Goal: Transaction & Acquisition: Purchase product/service

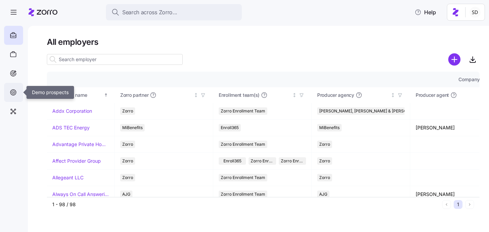
click at [13, 91] on icon at bounding box center [13, 92] width 7 height 8
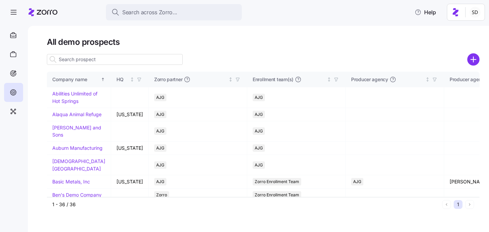
click at [106, 58] on input at bounding box center [115, 59] width 136 height 11
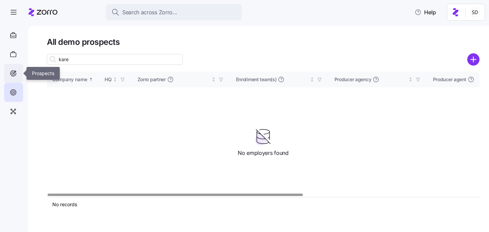
type input "kare"
click at [12, 76] on icon at bounding box center [14, 74] width 6 height 6
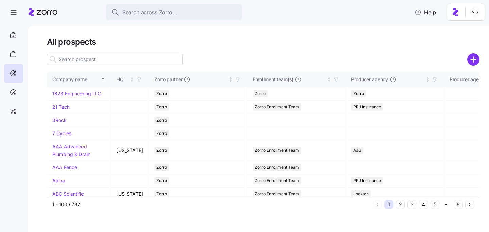
click at [89, 63] on input at bounding box center [115, 59] width 136 height 11
click at [84, 60] on input "kare" at bounding box center [115, 59] width 136 height 11
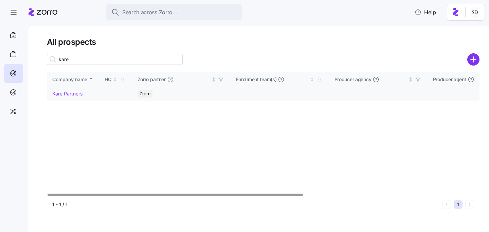
type input "kare"
click at [62, 93] on link "Kare Partners" at bounding box center [67, 94] width 30 height 6
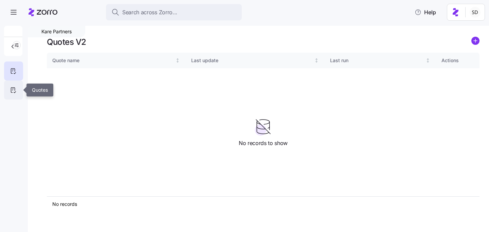
click at [14, 91] on icon at bounding box center [13, 90] width 7 height 8
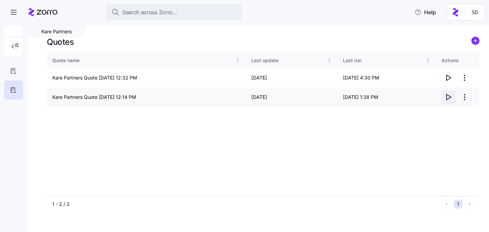
click at [452, 98] on icon "button" at bounding box center [448, 97] width 8 height 8
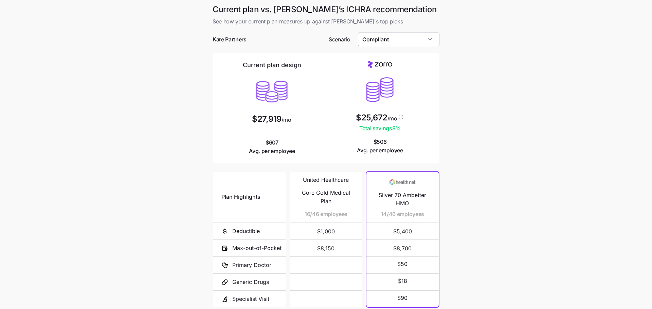
click at [424, 38] on input "Compliant" at bounding box center [399, 40] width 82 height 14
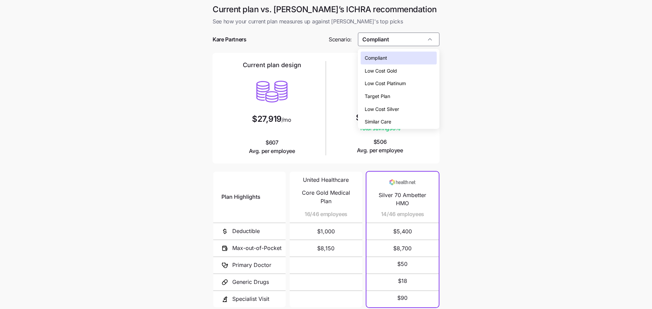
click at [411, 107] on div "Low Cost Silver" at bounding box center [399, 109] width 76 height 13
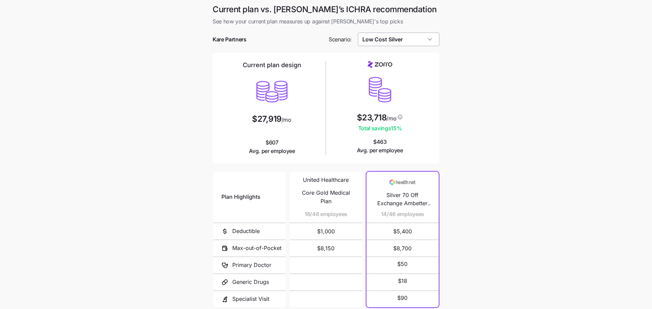
click at [406, 37] on input "Low Cost Silver" at bounding box center [399, 40] width 82 height 14
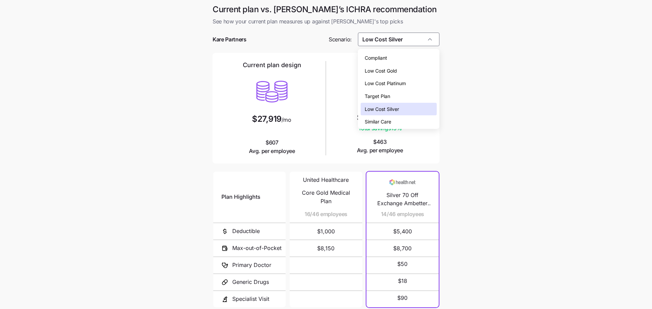
click at [398, 73] on div "Low Cost Gold" at bounding box center [399, 71] width 76 height 13
type input "Low Cost Gold"
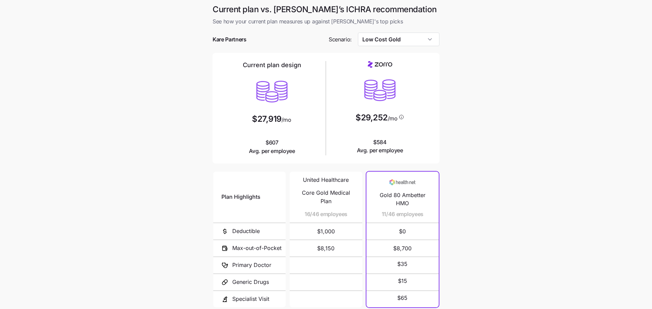
scroll to position [61, 0]
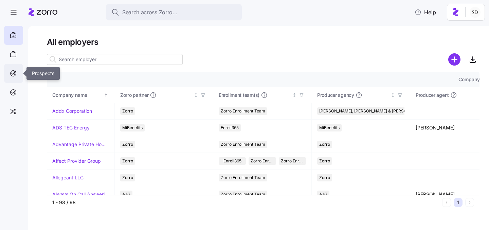
click at [13, 75] on icon at bounding box center [13, 73] width 7 height 8
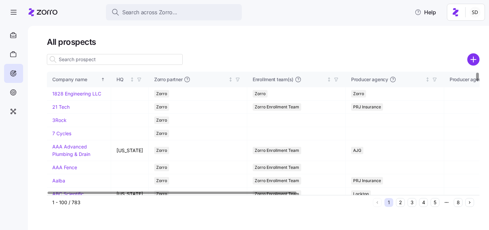
click at [474, 58] on icon "add icon" at bounding box center [474, 59] width 0 height 5
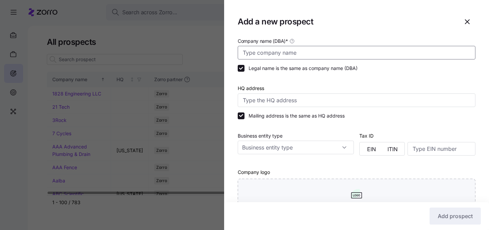
click at [311, 55] on input "Company name (DBA) *" at bounding box center [357, 53] width 238 height 14
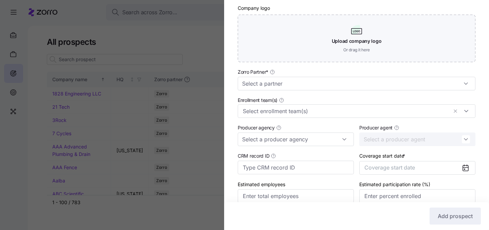
scroll to position [167, 0]
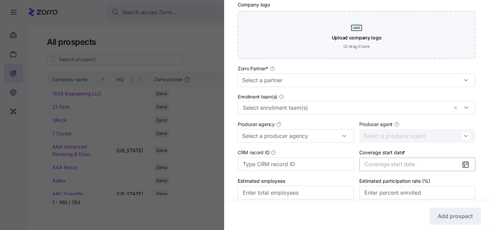
type input "Eagle Veneer"
click at [390, 168] on button "Coverage start date" at bounding box center [417, 165] width 116 height 14
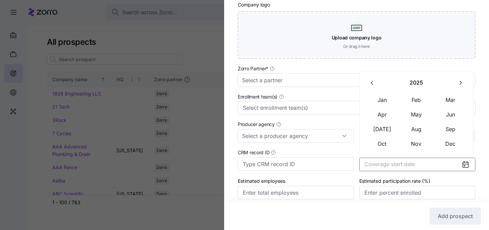
click at [459, 78] on button "button" at bounding box center [461, 83] width 14 height 14
click at [383, 99] on button "Jan" at bounding box center [383, 100] width 34 height 14
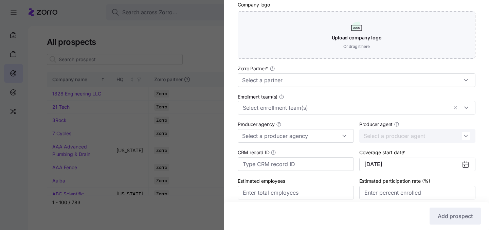
scroll to position [196, 0]
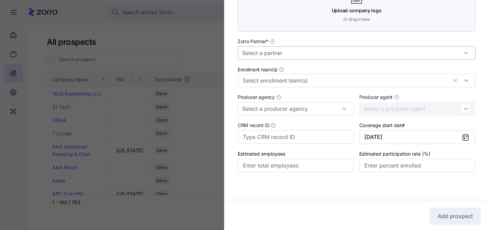
click at [368, 53] on input "Zorro Partner *" at bounding box center [357, 53] width 238 height 14
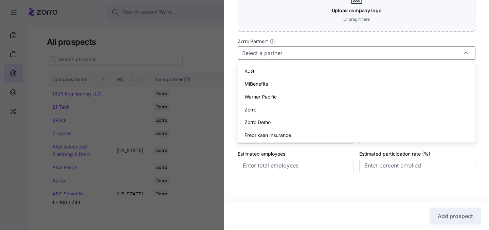
click at [353, 108] on div "Zorro" at bounding box center [357, 109] width 232 height 13
type input "Zorro"
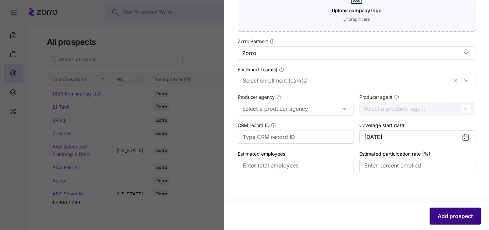
click at [444, 218] on span "Add prospect" at bounding box center [455, 216] width 35 height 8
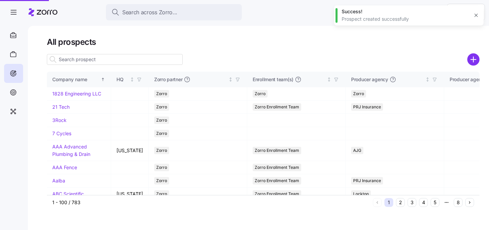
click at [132, 60] on div at bounding box center [244, 115] width 489 height 230
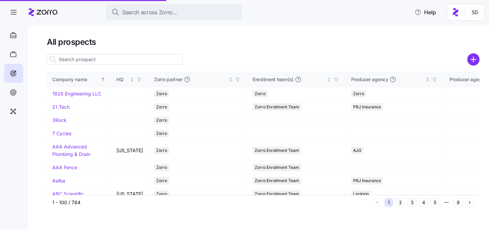
click at [132, 60] on input at bounding box center [115, 59] width 136 height 11
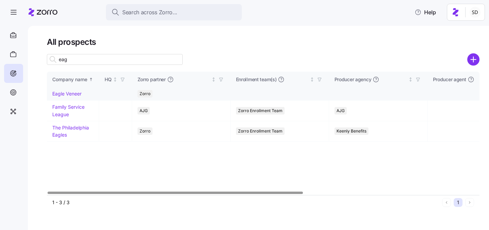
type input "eag"
click at [56, 93] on link "Eagle Veneer" at bounding box center [66, 94] width 29 height 6
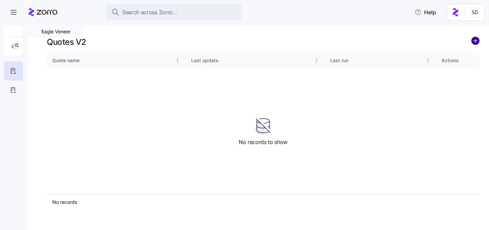
click at [476, 41] on circle "add icon" at bounding box center [475, 40] width 7 height 7
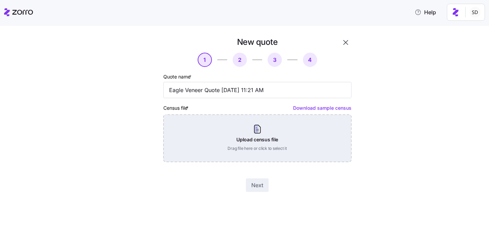
click at [262, 132] on div "Upload census file Drag file here or click to select it" at bounding box center [257, 138] width 188 height 48
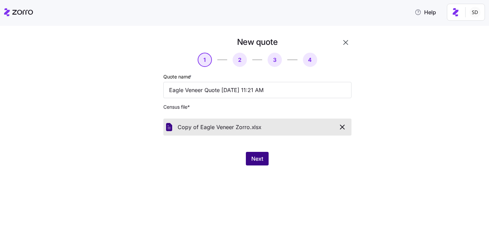
click at [254, 155] on span "Next" at bounding box center [257, 159] width 12 height 8
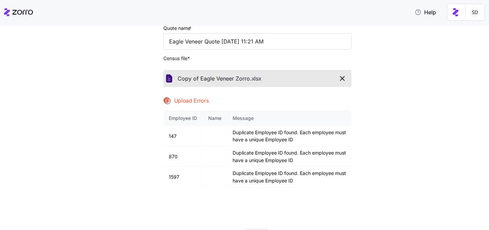
scroll to position [85, 0]
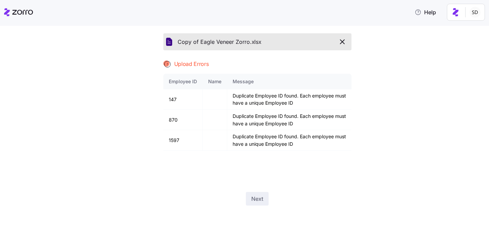
click at [275, 204] on div "Next" at bounding box center [257, 199] width 188 height 14
click at [345, 40] on icon "button" at bounding box center [342, 42] width 8 height 8
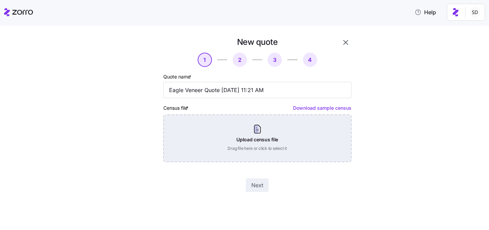
click at [247, 132] on div "Upload census file Drag file here or click to select it" at bounding box center [257, 138] width 188 height 48
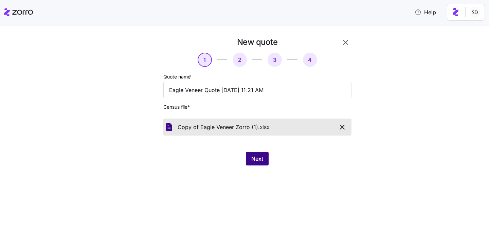
click at [259, 153] on button "Next" at bounding box center [257, 159] width 23 height 14
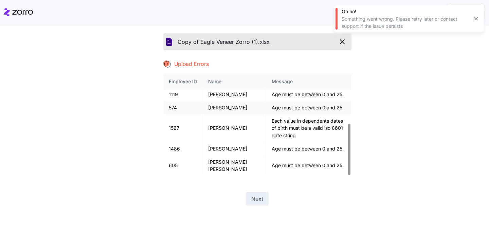
scroll to position [98, 0]
click at [345, 45] on icon "button" at bounding box center [342, 42] width 8 height 8
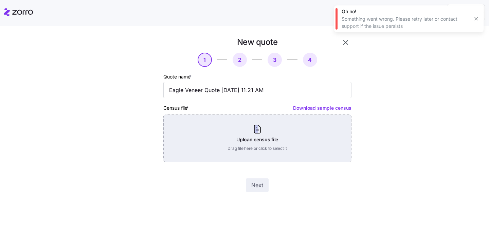
click at [247, 134] on div "Upload census file Drag file here or click to select it" at bounding box center [257, 138] width 188 height 48
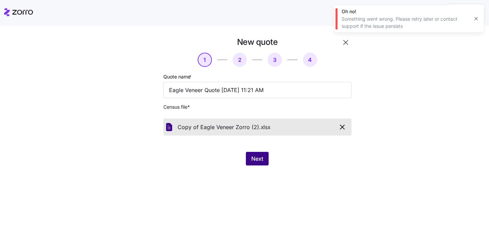
click at [258, 157] on span "Next" at bounding box center [257, 159] width 12 height 8
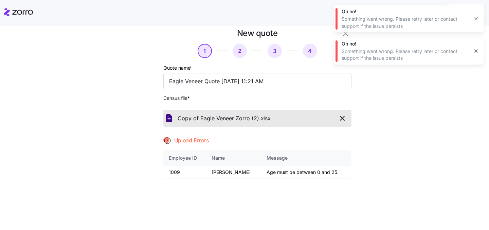
scroll to position [10, 0]
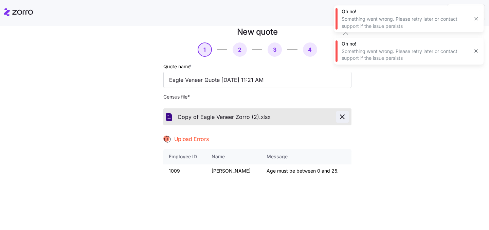
click at [346, 117] on icon "button" at bounding box center [342, 117] width 8 height 8
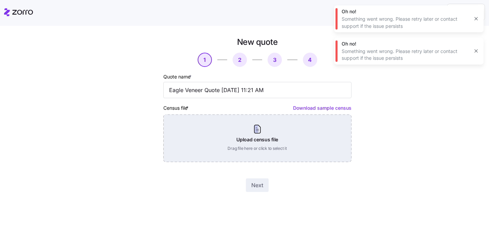
click at [273, 141] on div "Upload census file Drag file here or click to select it" at bounding box center [257, 138] width 188 height 48
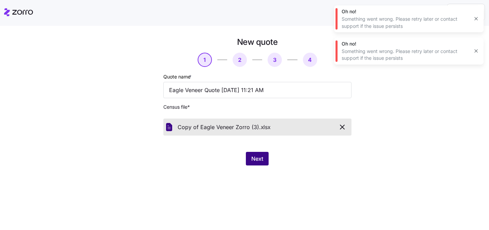
click at [258, 155] on span "Next" at bounding box center [257, 159] width 12 height 8
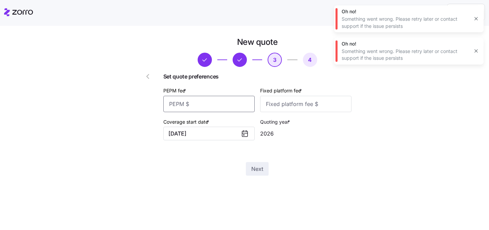
click at [222, 103] on input "PEPM fee *" at bounding box center [208, 104] width 91 height 16
type input "50"
click at [294, 106] on input "Fixed platform fee *" at bounding box center [305, 104] width 91 height 16
type input "100"
click at [397, 119] on div "New quote 3 4 Set quote preferences PEPM fee * 50 Fixed platform fee * 100 Cove…" at bounding box center [249, 110] width 461 height 147
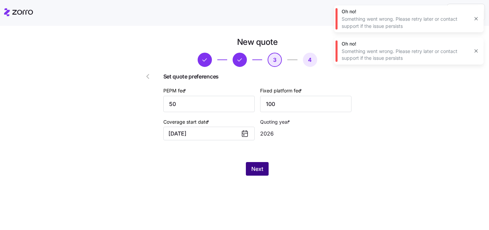
click at [260, 169] on span "Next" at bounding box center [257, 169] width 12 height 8
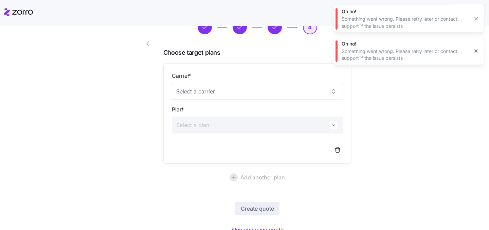
scroll to position [63, 0]
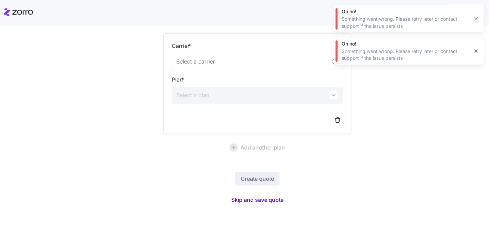
click at [260, 199] on span "Skip and save quote" at bounding box center [257, 200] width 52 height 8
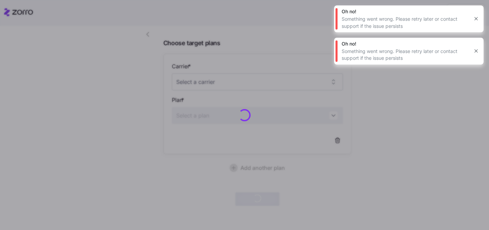
click at [477, 52] on icon "button" at bounding box center [476, 50] width 5 height 5
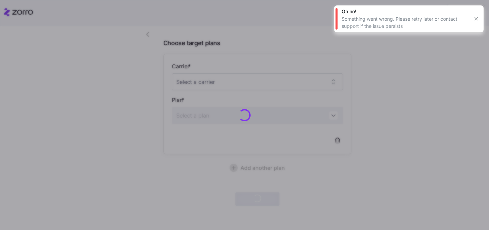
click at [475, 17] on icon "button" at bounding box center [476, 18] width 5 height 5
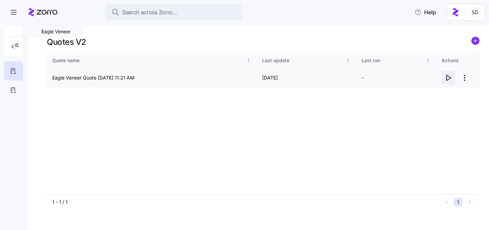
click at [449, 77] on icon "button" at bounding box center [448, 78] width 8 height 8
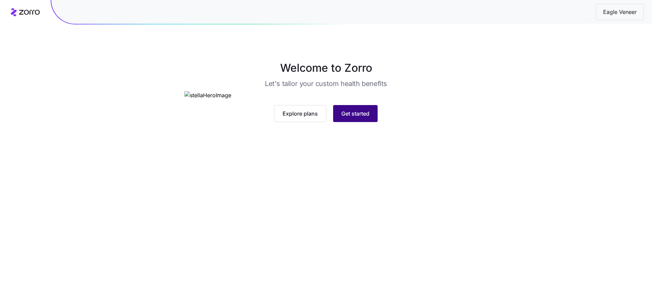
click at [362, 118] on span "Get started" at bounding box center [355, 113] width 28 height 8
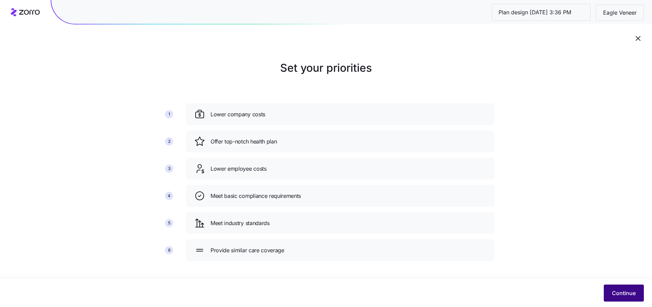
click at [630, 293] on span "Continue" at bounding box center [624, 293] width 24 height 8
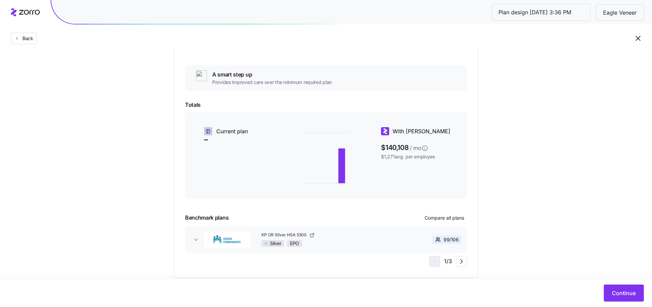
scroll to position [124, 0]
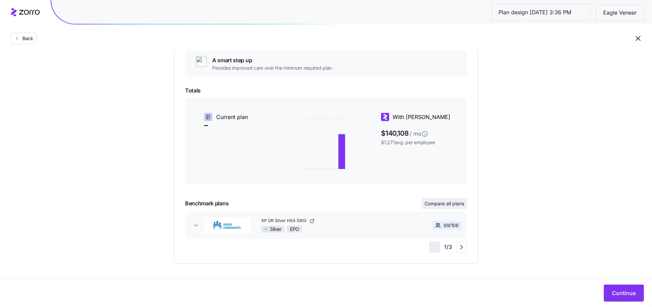
click at [437, 205] on span "Compare all plans" at bounding box center [445, 203] width 40 height 7
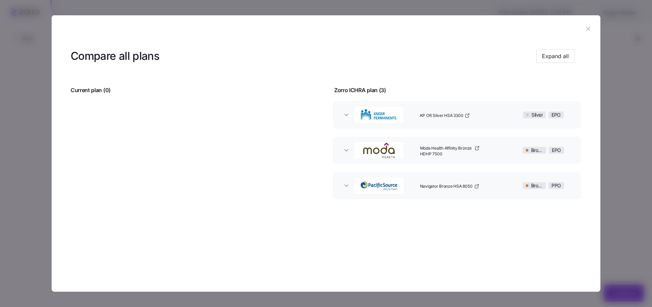
click at [418, 117] on div "KP OR Silver HSA 3300" at bounding box center [464, 115] width 93 height 22
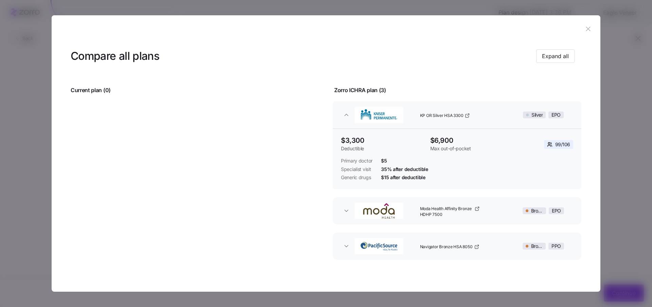
click at [420, 117] on span "KP OR Silver HSA 3300" at bounding box center [441, 116] width 43 height 6
click at [587, 24] on button "button" at bounding box center [588, 28] width 11 height 11
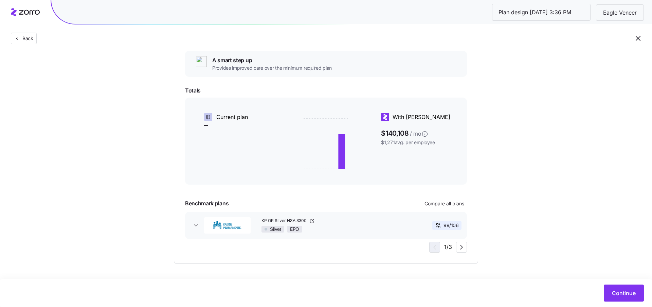
scroll to position [0, 0]
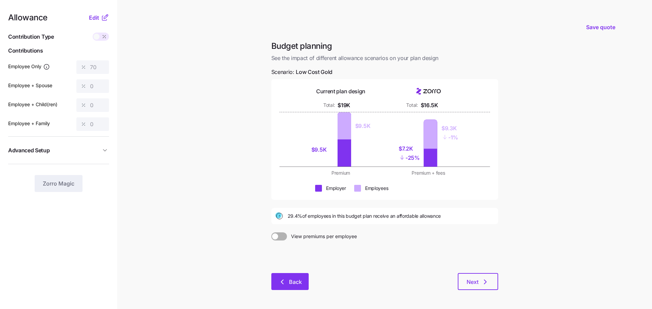
click at [286, 282] on icon "button" at bounding box center [282, 282] width 8 height 8
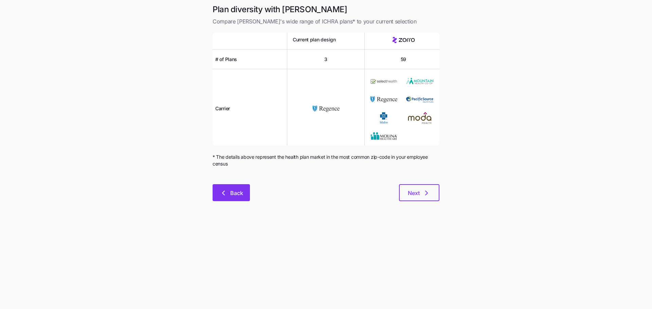
click at [237, 189] on button "Back" at bounding box center [231, 192] width 37 height 17
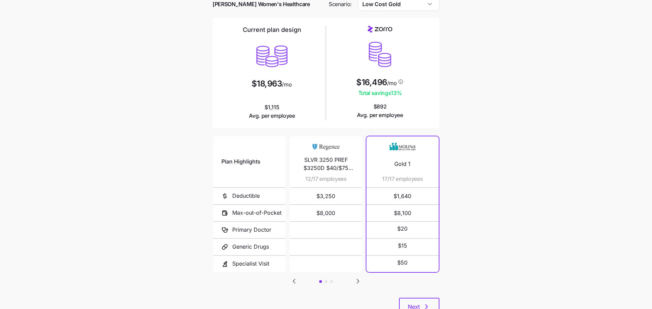
scroll to position [41, 0]
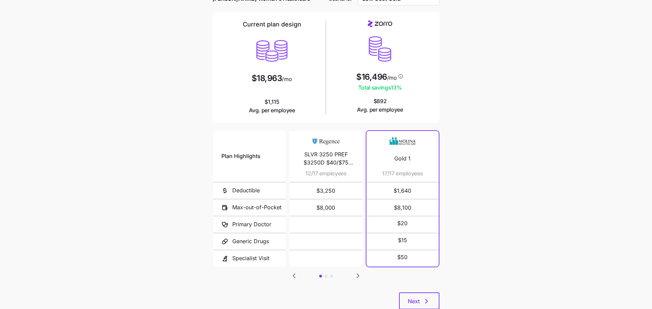
click at [356, 273] on icon "Go to next slide" at bounding box center [358, 276] width 8 height 8
click at [298, 274] on icon "Go to previous slide" at bounding box center [294, 276] width 8 height 8
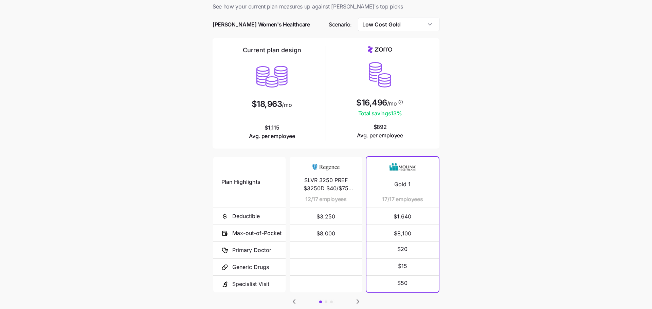
scroll to position [0, 0]
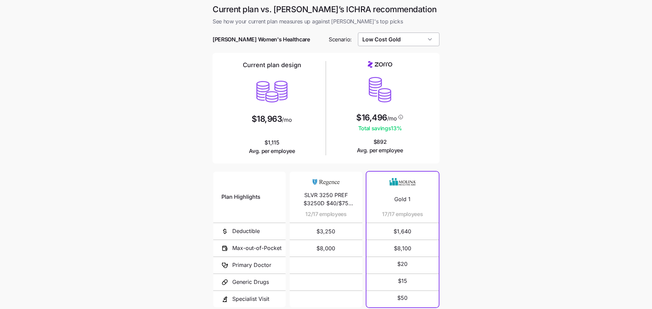
click at [425, 41] on input "Low Cost Gold" at bounding box center [399, 40] width 82 height 14
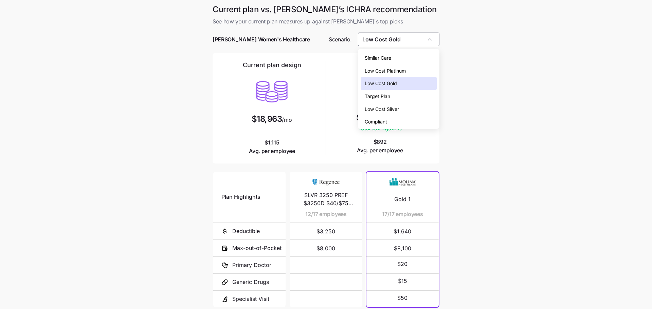
click at [446, 41] on main "Current plan vs. Zorro’s ICHRA recommendation See how your current plan measure…" at bounding box center [326, 185] width 652 height 371
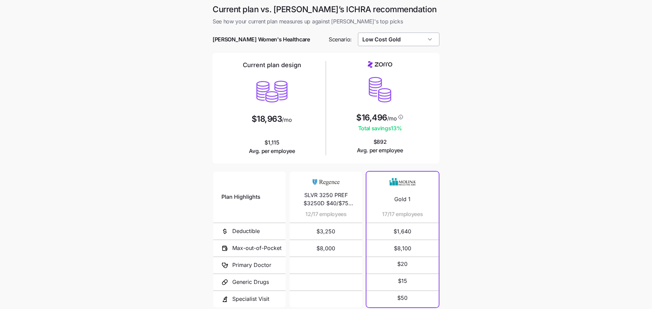
click at [427, 39] on input "Low Cost Gold" at bounding box center [399, 40] width 82 height 14
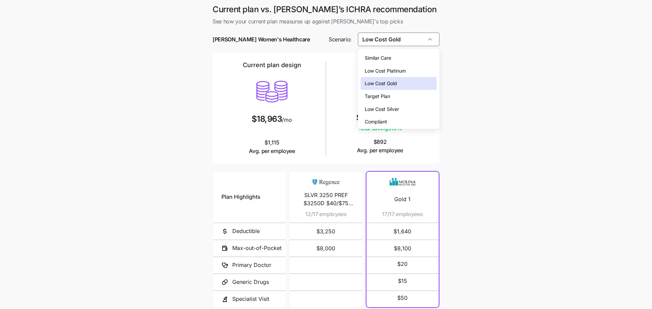
click at [418, 106] on div "Low Cost Silver" at bounding box center [399, 109] width 76 height 13
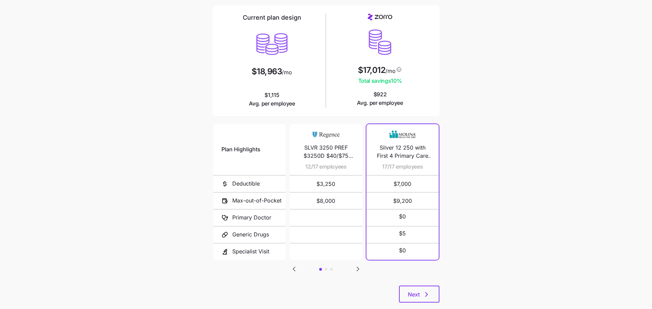
scroll to position [50, 0]
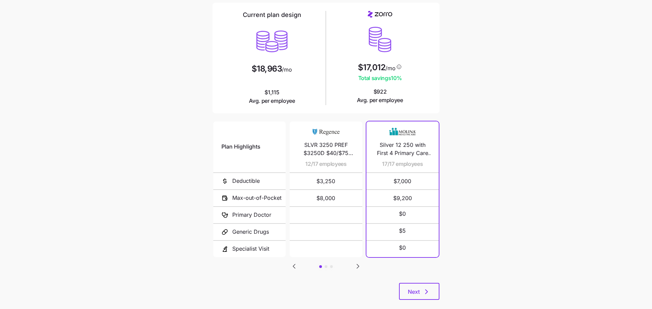
click at [357, 263] on icon "Go to next slide" at bounding box center [358, 267] width 8 height 8
click at [296, 263] on icon "Go to previous slide" at bounding box center [294, 267] width 8 height 8
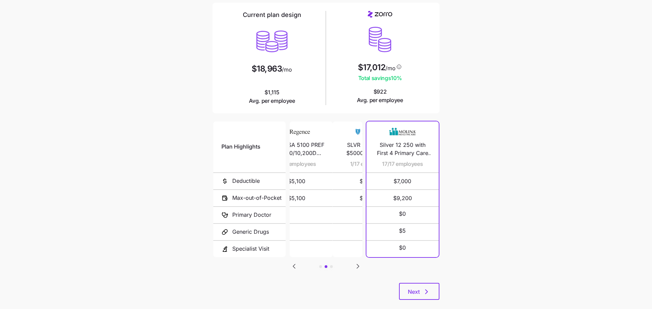
click at [296, 263] on icon "Go to previous slide" at bounding box center [294, 267] width 8 height 8
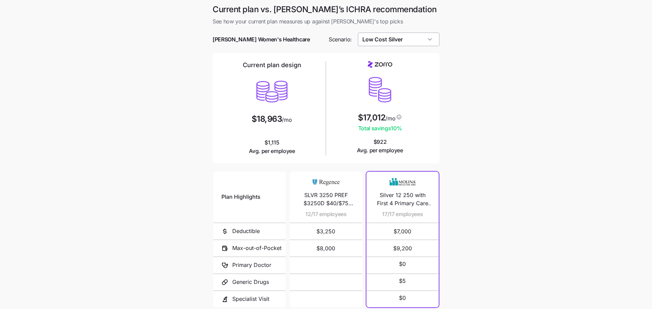
click at [408, 38] on input "Low Cost Silver" at bounding box center [399, 40] width 82 height 14
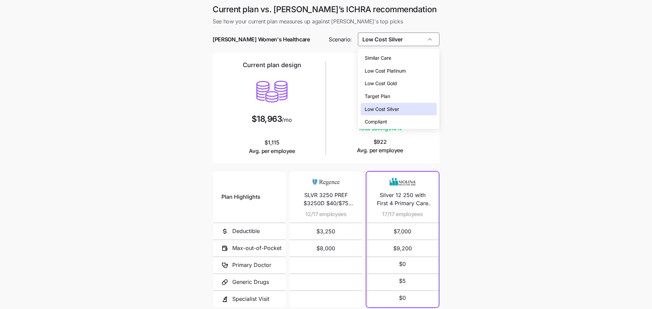
click at [410, 83] on div "Low Cost Gold" at bounding box center [399, 83] width 76 height 13
type input "Low Cost Gold"
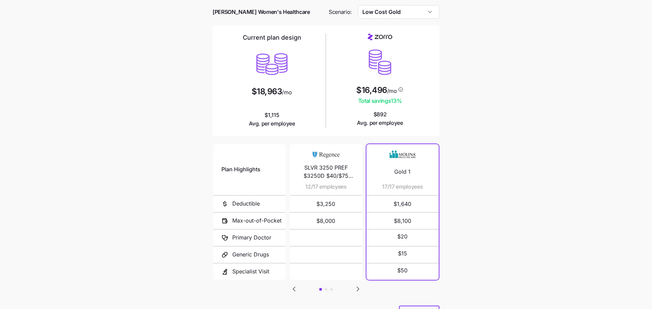
scroll to position [25, 0]
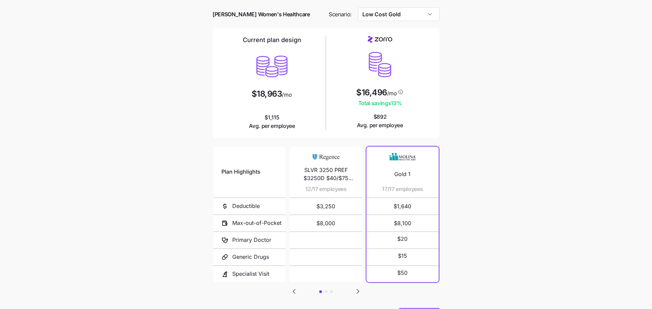
click at [357, 290] on icon "Go to next slide" at bounding box center [358, 292] width 2 height 4
click at [292, 289] on icon "Go to previous slide" at bounding box center [294, 292] width 8 height 8
click at [297, 288] on icon "Go to previous slide" at bounding box center [294, 292] width 8 height 8
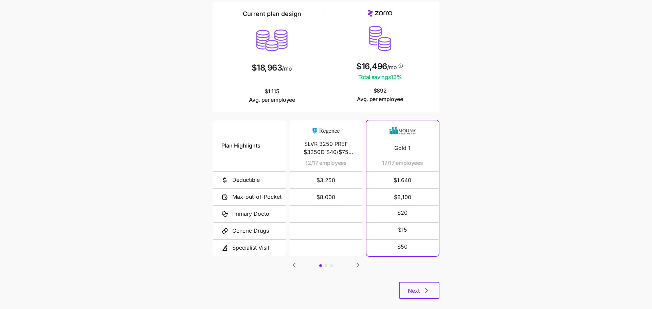
scroll to position [52, 0]
click at [419, 292] on span "Next" at bounding box center [414, 290] width 12 height 8
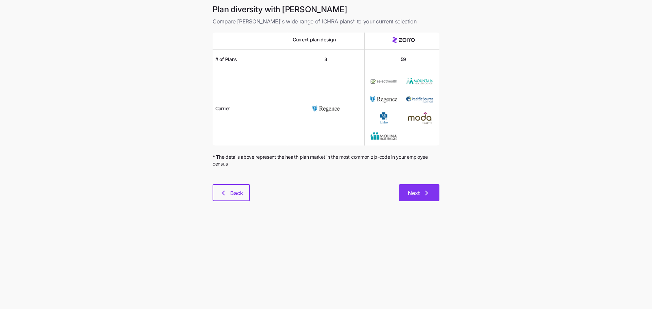
click at [412, 193] on span "Next" at bounding box center [414, 193] width 12 height 8
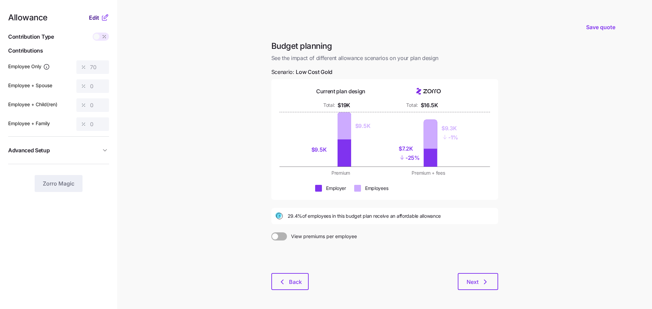
click at [94, 19] on span "Edit" at bounding box center [94, 18] width 10 height 8
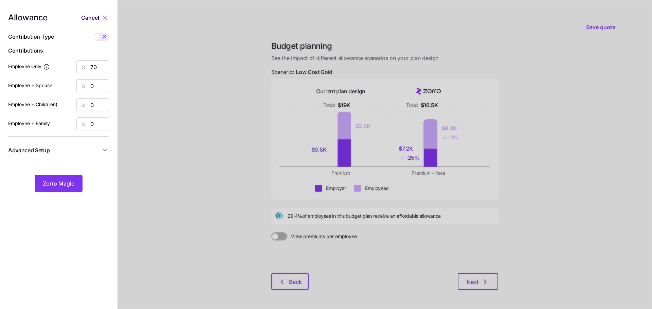
click at [94, 19] on span "Cancel" at bounding box center [90, 18] width 18 height 8
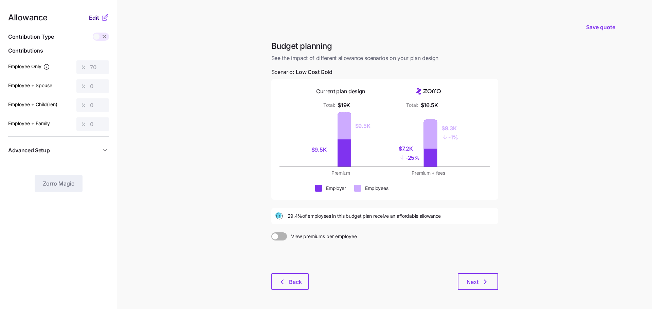
click at [93, 17] on span "Edit" at bounding box center [94, 18] width 10 height 8
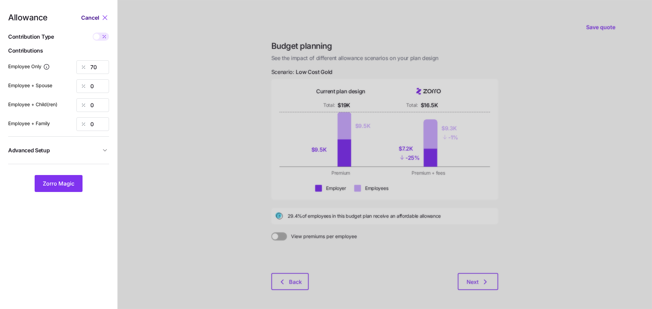
click at [92, 19] on span "Cancel" at bounding box center [90, 18] width 18 height 8
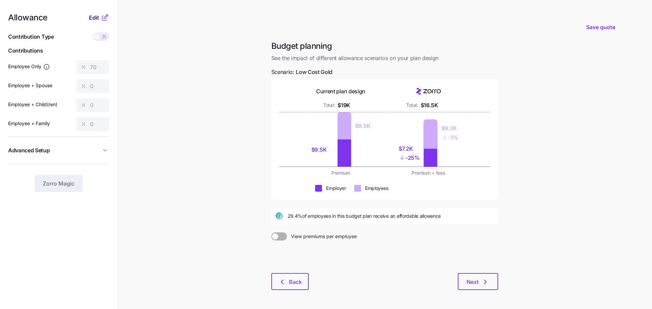
click at [93, 18] on span "Edit" at bounding box center [94, 18] width 10 height 8
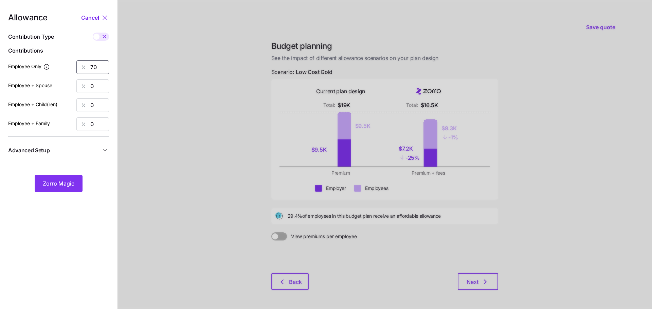
click at [104, 67] on input "70" at bounding box center [92, 67] width 33 height 14
type input "7"
click at [213, 67] on div at bounding box center [385, 167] width 535 height 334
click at [57, 183] on span "Zorro Magic" at bounding box center [59, 184] width 32 height 8
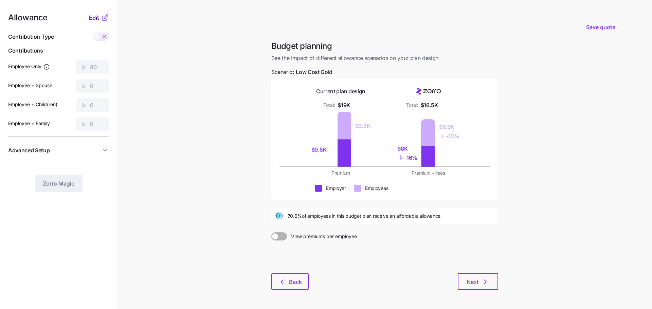
click at [95, 17] on span "Edit" at bounding box center [94, 18] width 10 height 8
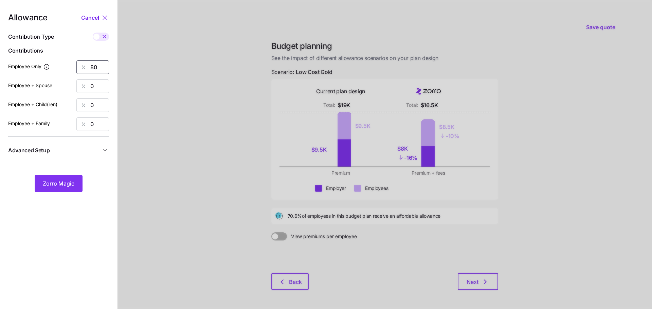
click at [101, 67] on input "80" at bounding box center [92, 67] width 33 height 14
type input "8"
type input "50"
click at [177, 57] on div at bounding box center [385, 167] width 535 height 334
click at [101, 84] on input "0" at bounding box center [92, 86] width 33 height 14
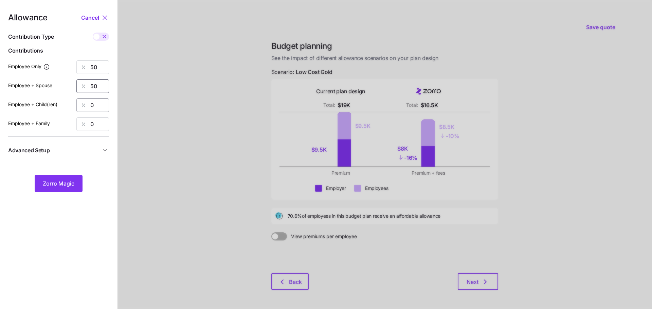
type input "50"
click at [98, 108] on input "0" at bounding box center [92, 106] width 33 height 14
type input "50"
click at [93, 128] on input "0" at bounding box center [92, 125] width 33 height 14
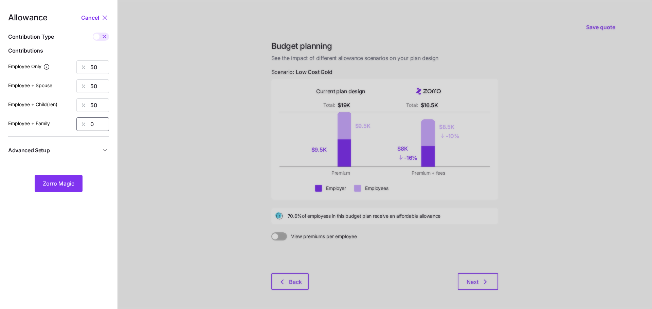
click at [93, 128] on input "0" at bounding box center [92, 125] width 33 height 14
type input "50"
click at [132, 150] on div at bounding box center [385, 167] width 535 height 334
click at [52, 185] on span "Zorro Magic" at bounding box center [59, 184] width 32 height 8
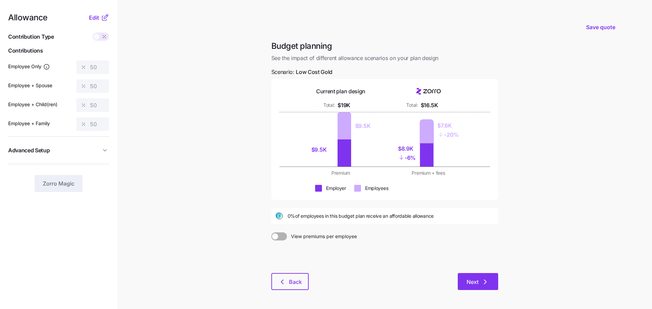
click at [474, 282] on span "Next" at bounding box center [473, 282] width 12 height 8
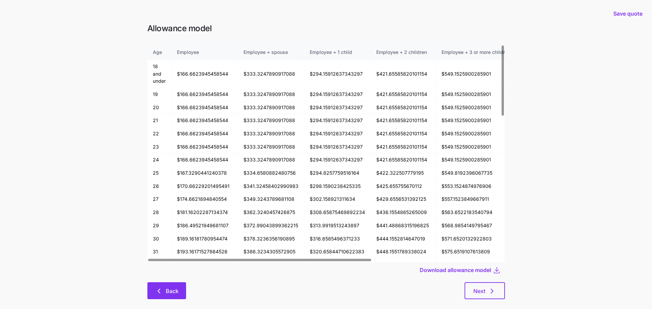
click at [172, 293] on span "Back" at bounding box center [172, 291] width 13 height 8
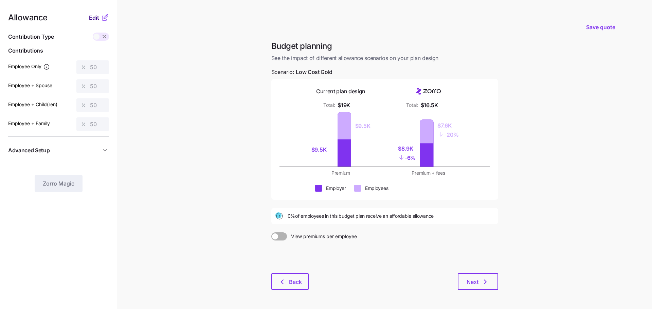
click at [92, 19] on span "Edit" at bounding box center [94, 18] width 10 height 8
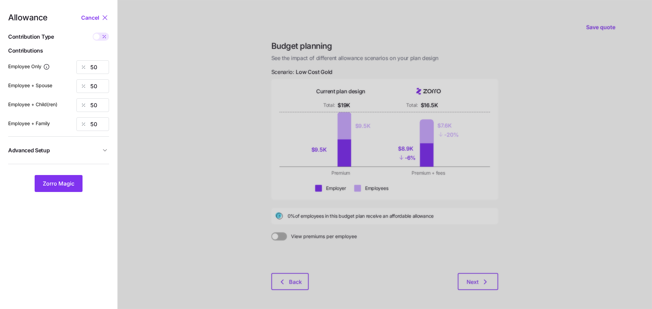
click at [99, 38] on span at bounding box center [96, 37] width 6 height 6
click at [93, 33] on input "checkbox" at bounding box center [93, 33] width 0 height 0
type input "244"
type input "489"
type input "448"
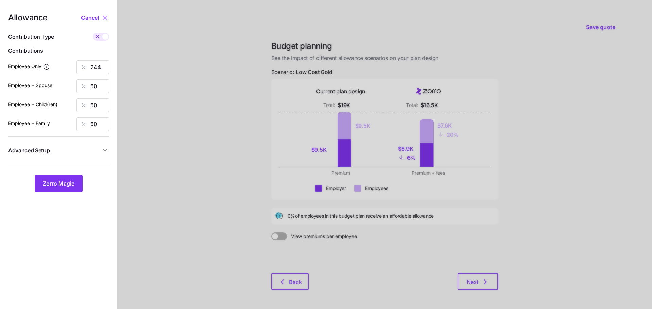
type input "693"
click at [105, 38] on span at bounding box center [105, 37] width 6 height 6
click at [93, 33] on input "checkbox" at bounding box center [93, 33] width 0 height 0
type input "50"
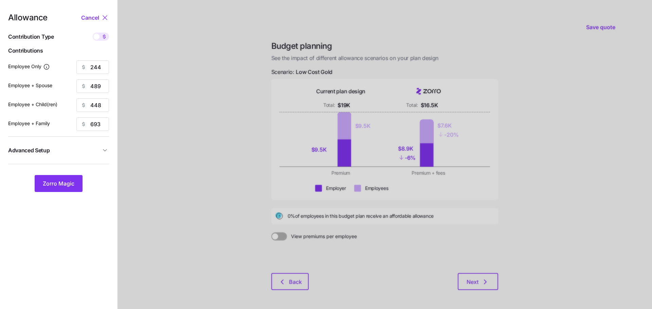
type input "50"
click at [102, 39] on icon at bounding box center [104, 36] width 5 height 5
click at [93, 33] on input "checkbox" at bounding box center [93, 33] width 0 height 0
type input "244"
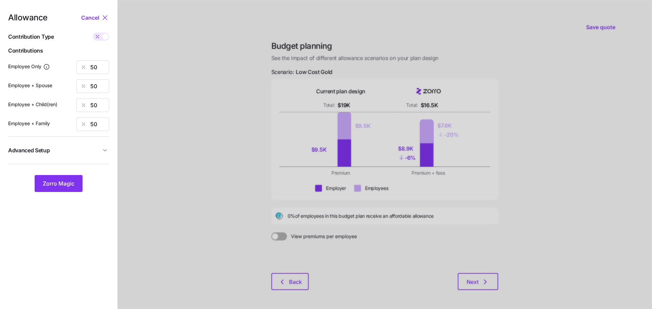
type input "489"
type input "448"
type input "693"
click at [235, 164] on div at bounding box center [385, 167] width 535 height 334
click at [460, 274] on div at bounding box center [385, 167] width 535 height 334
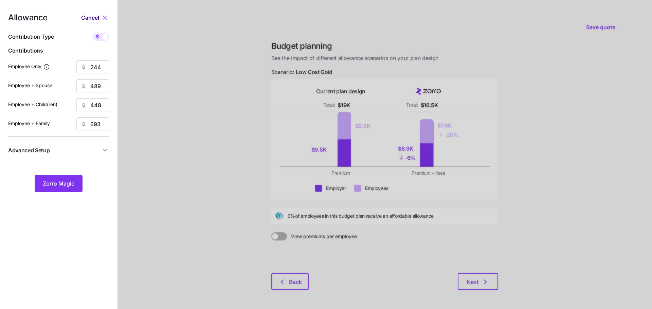
click at [93, 16] on span "Cancel" at bounding box center [90, 18] width 18 height 8
type input "50"
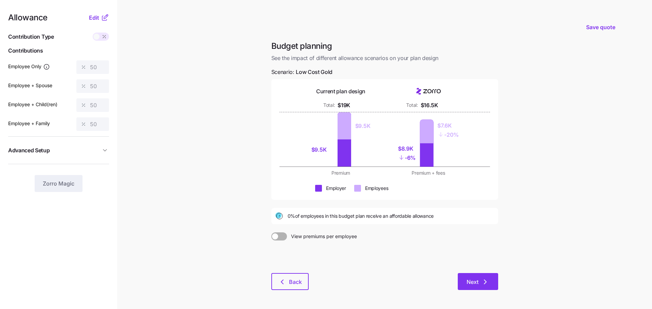
click at [466, 276] on button "Next" at bounding box center [478, 281] width 40 height 17
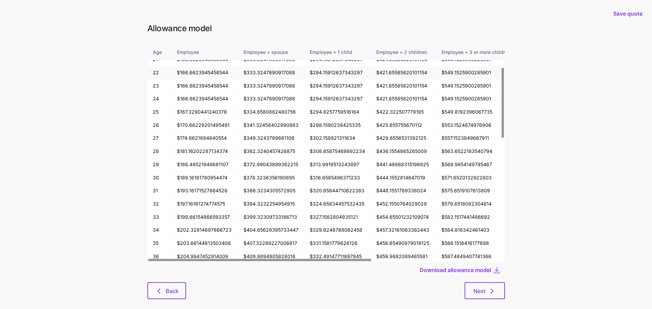
scroll to position [74, 0]
drag, startPoint x: 177, startPoint y: 164, endPoint x: 217, endPoint y: 164, distance: 40.1
click at [217, 164] on td "$189.16181780954474" at bounding box center [205, 165] width 67 height 13
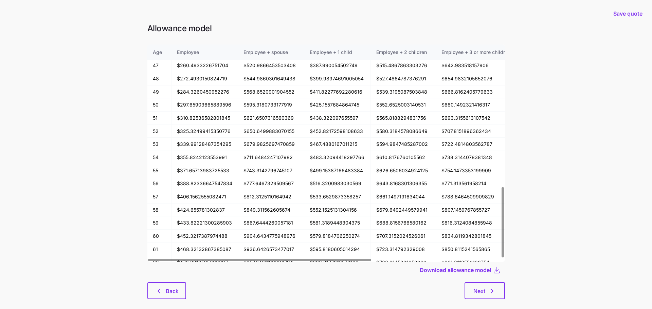
scroll to position [439, 0]
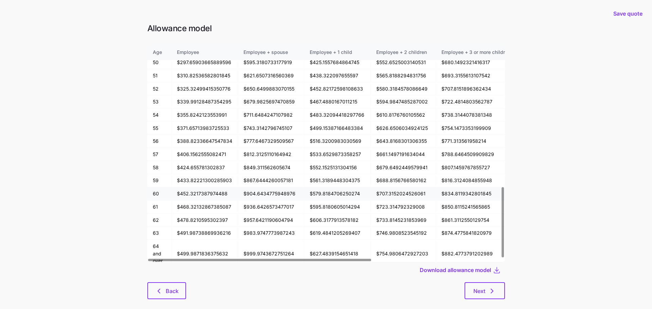
drag, startPoint x: 181, startPoint y: 190, endPoint x: 194, endPoint y: 190, distance: 12.9
click at [194, 190] on td "$452.3217387974488" at bounding box center [205, 194] width 67 height 13
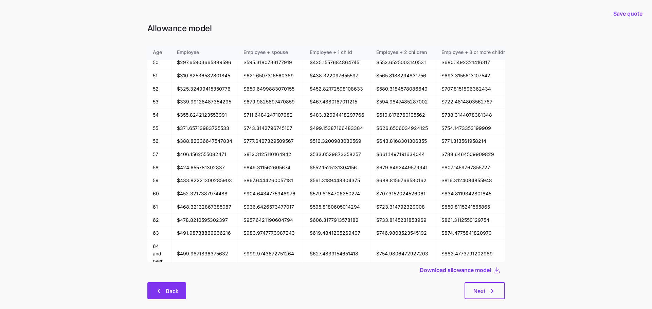
click at [170, 289] on span "Back" at bounding box center [172, 291] width 13 height 8
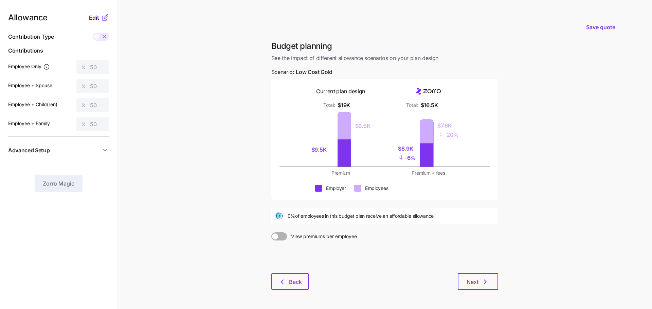
click at [97, 18] on span "Edit" at bounding box center [94, 18] width 10 height 8
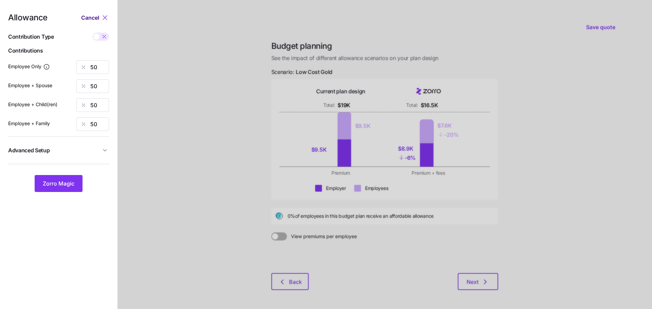
click at [94, 20] on span "Cancel" at bounding box center [90, 18] width 18 height 8
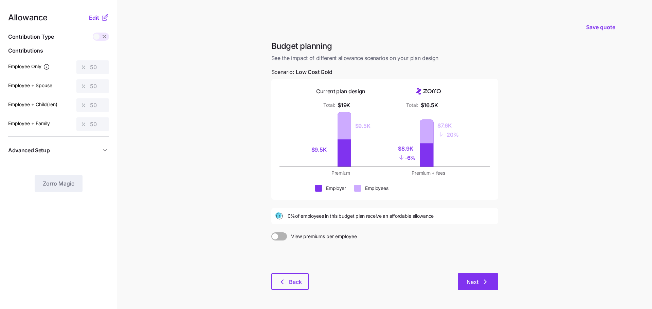
click at [474, 287] on button "Next" at bounding box center [478, 281] width 40 height 17
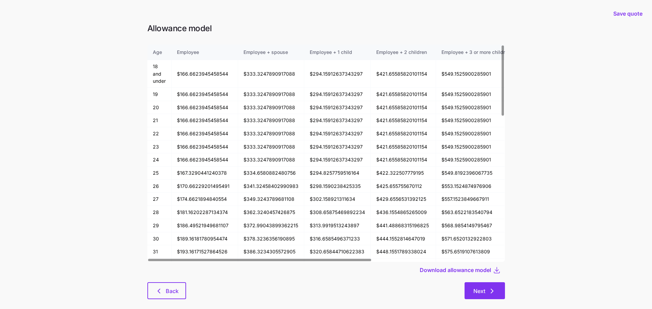
click at [474, 288] on span "Next" at bounding box center [480, 291] width 12 height 8
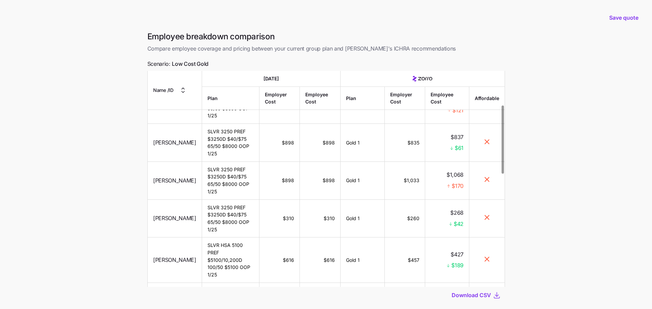
scroll to position [40, 0]
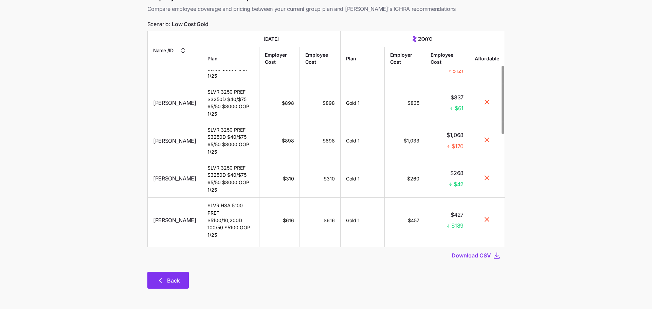
click at [163, 277] on button "Back" at bounding box center [167, 280] width 41 height 17
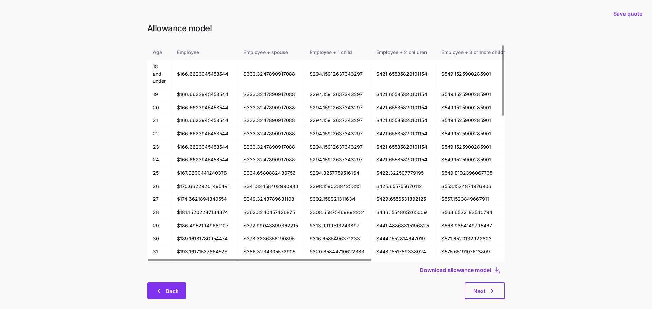
click at [163, 288] on span "Back" at bounding box center [166, 291] width 21 height 8
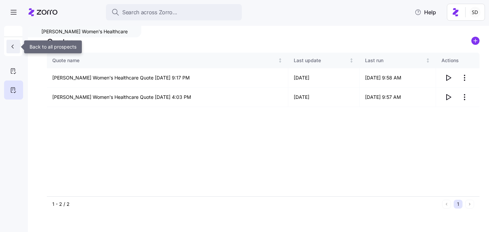
click at [11, 47] on icon "button" at bounding box center [12, 46] width 7 height 7
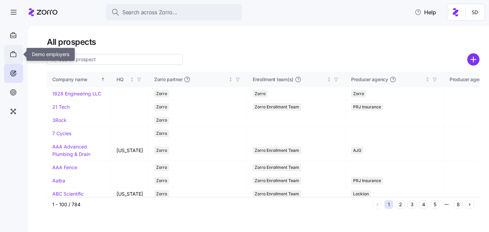
click at [14, 52] on icon at bounding box center [13, 52] width 2 height 1
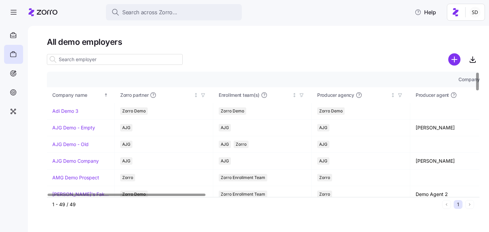
click at [93, 59] on input at bounding box center [115, 59] width 136 height 11
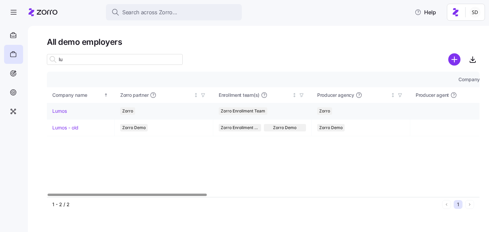
type input "lu"
click at [58, 110] on link "Lumos" at bounding box center [59, 111] width 15 height 7
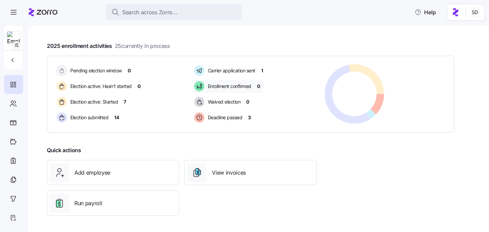
scroll to position [108, 0]
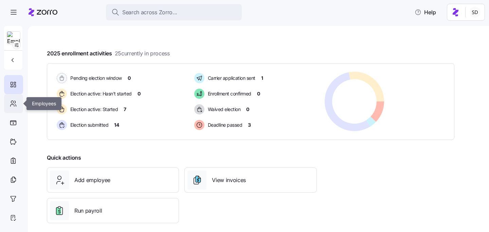
click at [11, 105] on icon at bounding box center [13, 104] width 7 height 8
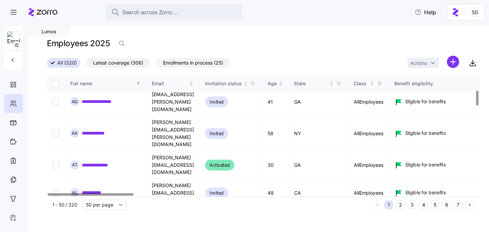
scroll to position [119, 0]
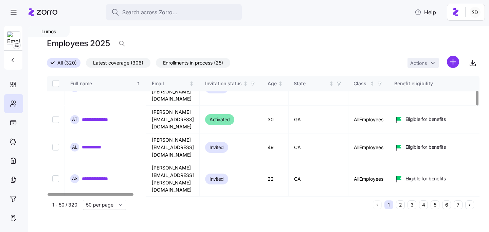
click at [449, 209] on button "6" at bounding box center [446, 204] width 9 height 9
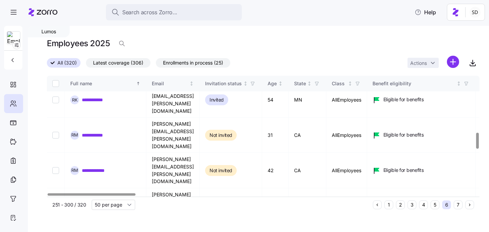
scroll to position [472, 0]
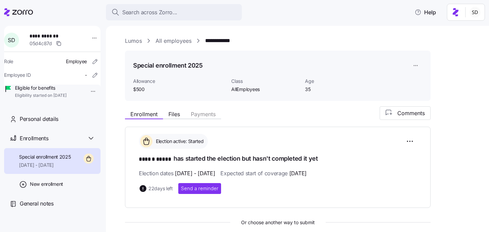
scroll to position [120, 0]
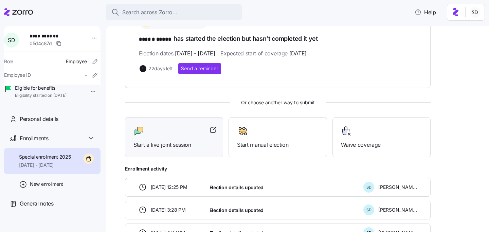
click at [188, 133] on div at bounding box center [174, 131] width 81 height 11
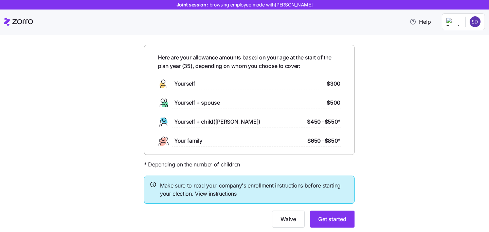
scroll to position [40, 0]
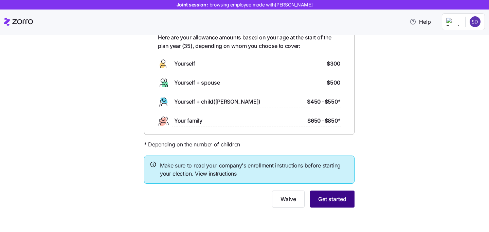
click at [333, 197] on span "Get started" at bounding box center [332, 199] width 28 height 8
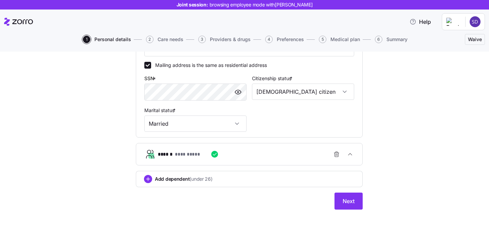
scroll to position [221, 0]
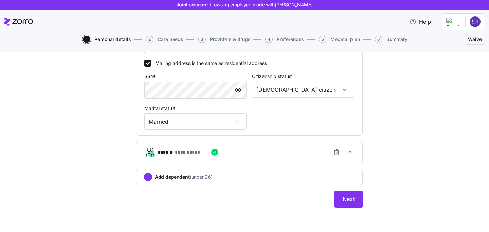
click at [275, 158] on div "**********" at bounding box center [252, 152] width 188 height 14
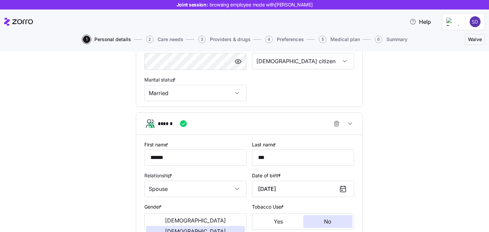
click at [275, 131] on button "******" at bounding box center [249, 124] width 226 height 22
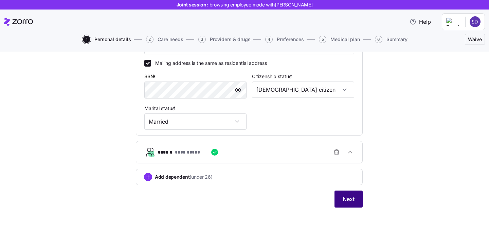
click at [349, 198] on span "Next" at bounding box center [349, 199] width 12 height 8
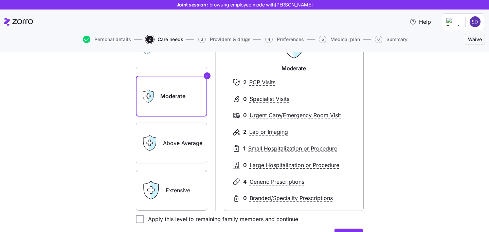
scroll to position [82, 0]
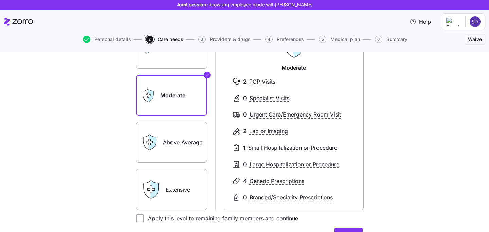
click at [186, 184] on label "Extensive" at bounding box center [171, 189] width 71 height 41
click at [0, 0] on input "Extensive" at bounding box center [0, 0] width 0 height 0
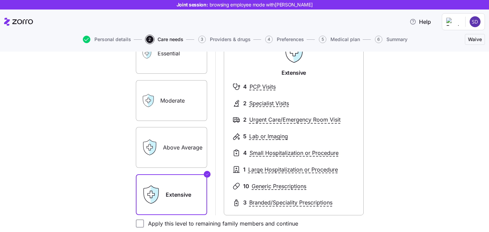
scroll to position [78, 0]
click at [173, 113] on label "Moderate" at bounding box center [171, 99] width 71 height 41
click at [0, 0] on input "Moderate" at bounding box center [0, 0] width 0 height 0
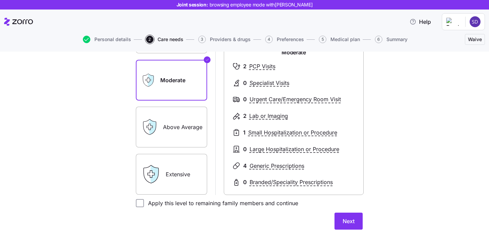
scroll to position [114, 0]
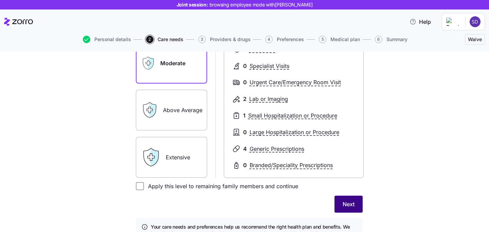
click at [353, 203] on span "Next" at bounding box center [349, 204] width 12 height 8
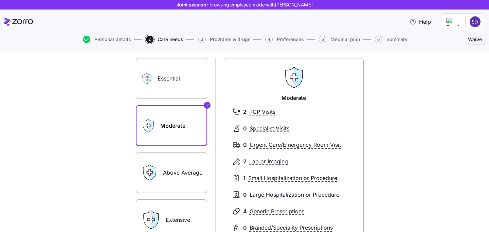
scroll to position [55, 0]
click at [176, 86] on label "Essential" at bounding box center [171, 78] width 71 height 41
click at [0, 0] on input "Essential" at bounding box center [0, 0] width 0 height 0
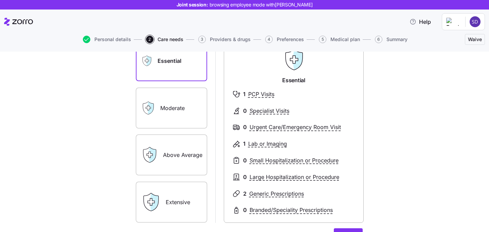
scroll to position [78, 0]
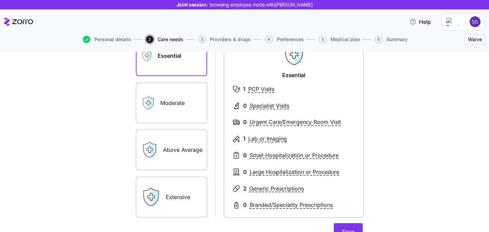
click at [175, 99] on label "Moderate" at bounding box center [171, 103] width 71 height 41
click at [0, 0] on input "Moderate" at bounding box center [0, 0] width 0 height 0
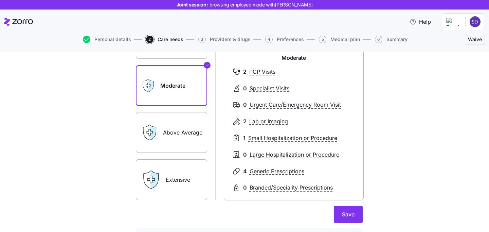
scroll to position [96, 0]
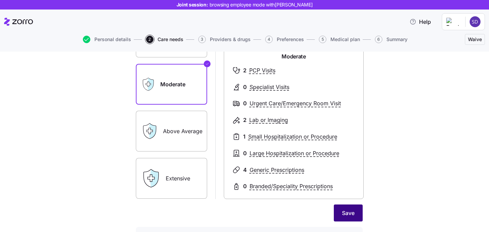
click at [352, 212] on span "Save" at bounding box center [348, 213] width 13 height 8
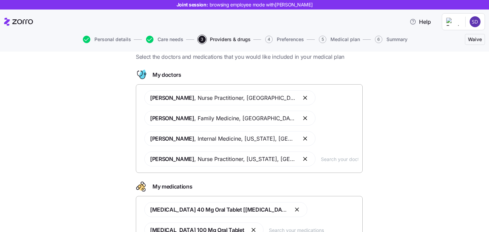
scroll to position [28, 0]
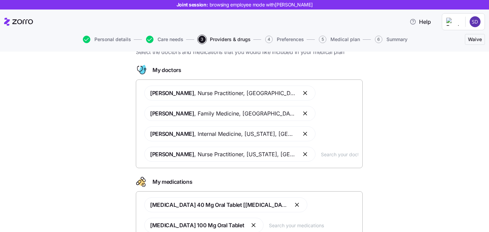
click at [321, 155] on input "text" at bounding box center [339, 154] width 37 height 7
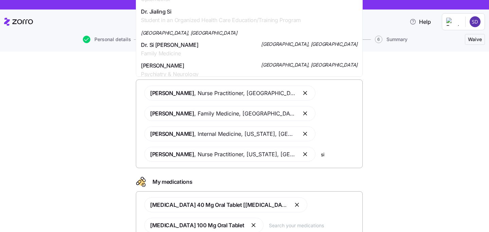
scroll to position [523, 0]
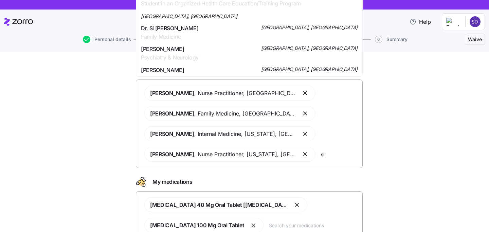
type input "si"
click at [417, 99] on div "Doctors and medications Select the doctors and medications that you would like …" at bounding box center [249, 154] width 461 height 238
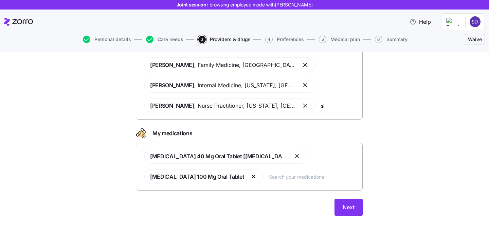
scroll to position [77, 0]
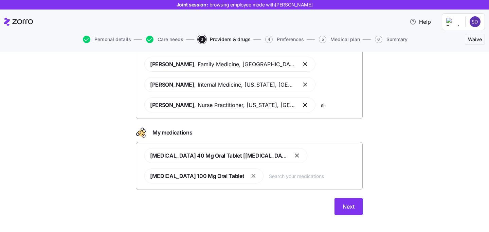
click at [269, 172] on input "text" at bounding box center [313, 175] width 89 height 7
type input "tyl"
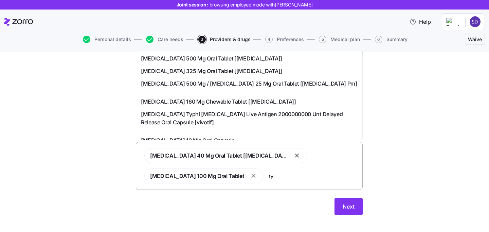
scroll to position [65, 0]
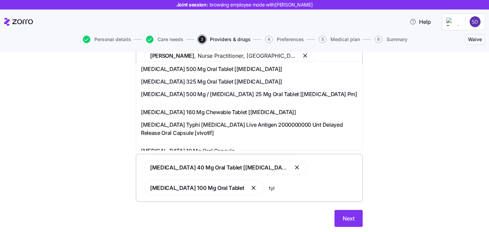
click at [210, 70] on span "Acetaminophen 500 Mg Oral Tablet [tylenol]" at bounding box center [211, 69] width 141 height 8
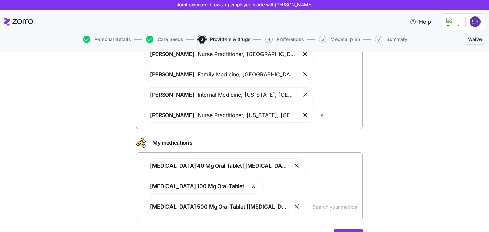
scroll to position [85, 0]
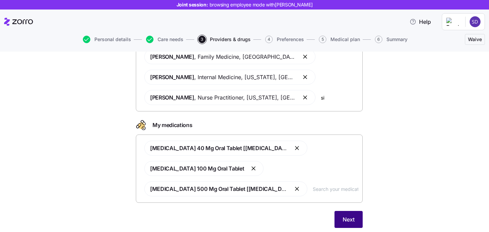
click at [348, 215] on span "Next" at bounding box center [349, 219] width 12 height 8
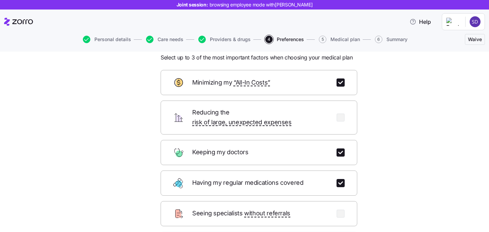
scroll to position [29, 0]
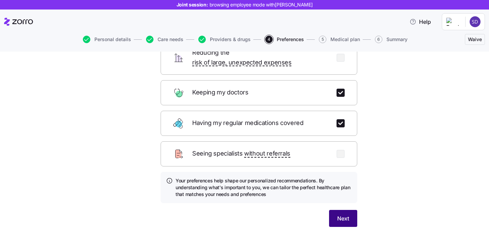
click at [355, 210] on button "Next" at bounding box center [343, 218] width 28 height 17
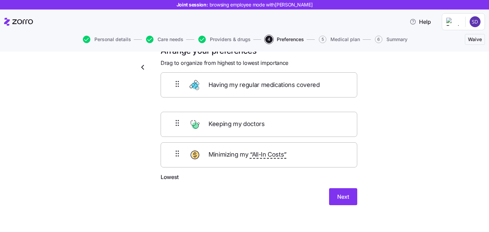
scroll to position [10, 0]
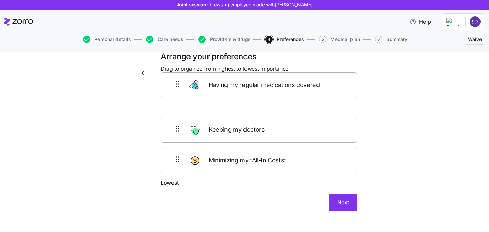
drag, startPoint x: 246, startPoint y: 125, endPoint x: 246, endPoint y: 89, distance: 35.3
click at [246, 89] on form "Highest Keeping my doctors Having my regular medications covered Minimizing my …" at bounding box center [259, 147] width 197 height 130
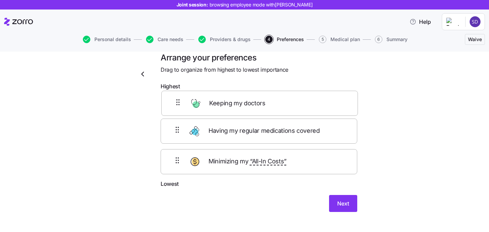
drag, startPoint x: 245, startPoint y: 140, endPoint x: 246, endPoint y: 103, distance: 37.0
click at [246, 103] on div "Having my regular medications covered Keeping my doctors Minimizing my “All-In …" at bounding box center [259, 136] width 197 height 86
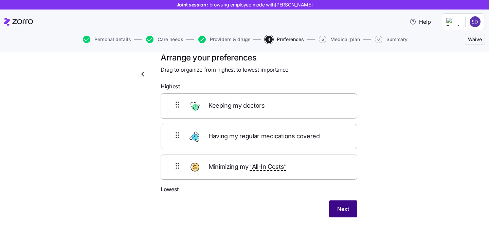
click at [343, 205] on button "Next" at bounding box center [343, 208] width 28 height 17
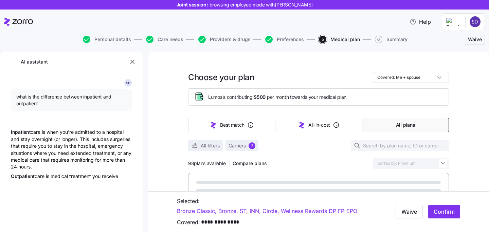
type textarea "x"
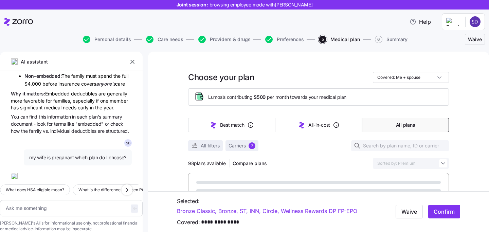
scroll to position [4316, 0]
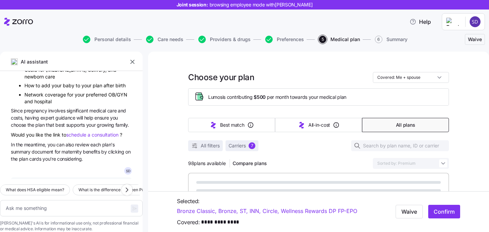
click at [131, 60] on icon "button" at bounding box center [132, 61] width 7 height 7
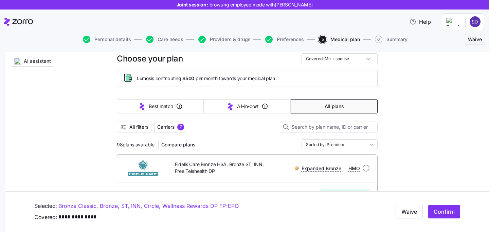
scroll to position [42, 0]
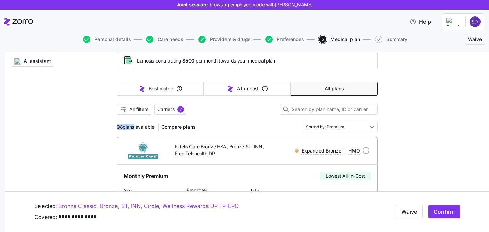
drag, startPoint x: 117, startPoint y: 127, endPoint x: 133, endPoint y: 127, distance: 16.7
click at [136, 126] on span "98 plans available" at bounding box center [135, 127] width 37 height 7
click at [135, 113] on button "All filters" at bounding box center [134, 109] width 35 height 11
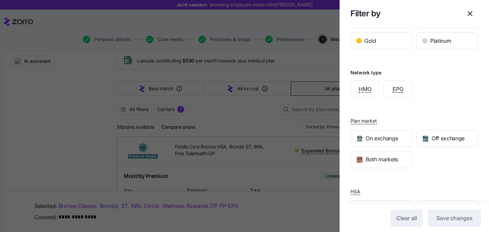
scroll to position [147, 0]
click at [471, 13] on icon "button" at bounding box center [470, 14] width 4 height 4
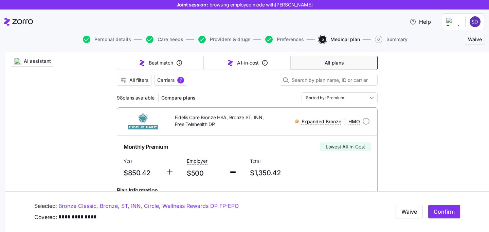
scroll to position [72, 0]
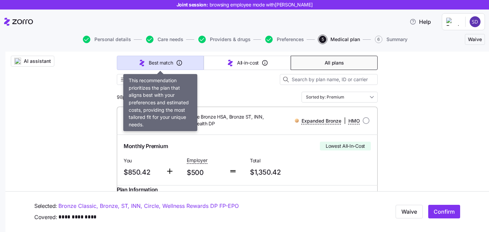
click at [175, 64] on button "Best match" at bounding box center [160, 63] width 87 height 14
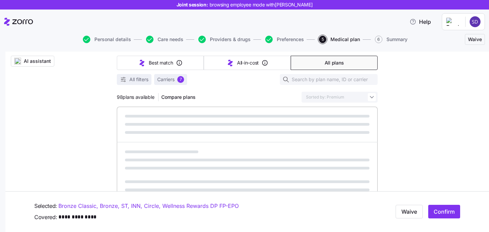
type input "Sorted by: Best match"
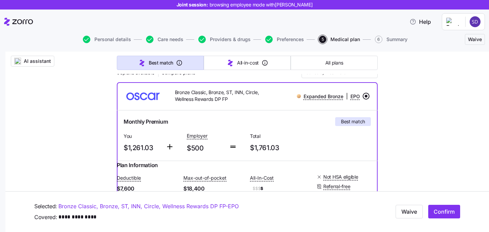
scroll to position [100, 0]
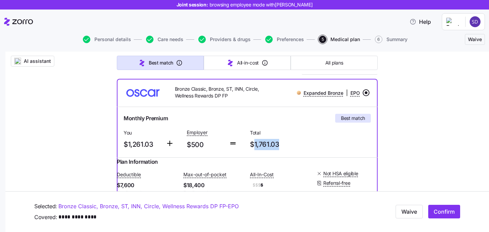
drag, startPoint x: 287, startPoint y: 144, endPoint x: 253, endPoint y: 144, distance: 33.6
click at [253, 144] on span "$1,761.03" at bounding box center [279, 144] width 58 height 11
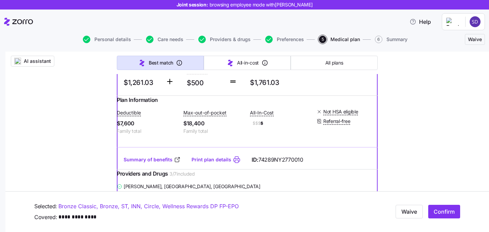
scroll to position [283, 0]
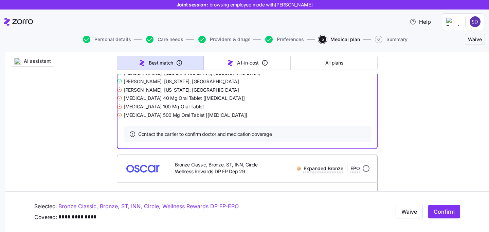
click at [367, 172] on input "radio" at bounding box center [366, 168] width 7 height 7
radio input "true"
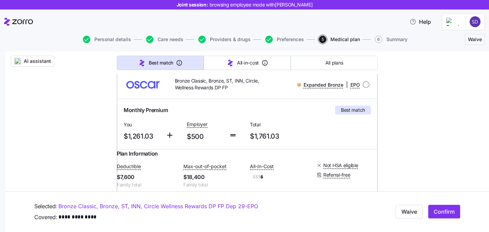
scroll to position [59, 0]
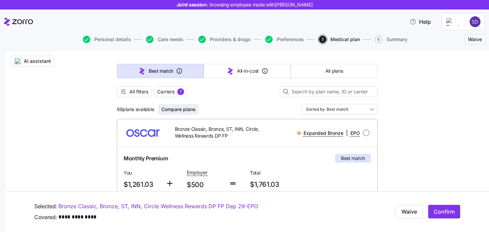
click at [181, 108] on span "Compare plans" at bounding box center [178, 109] width 34 height 7
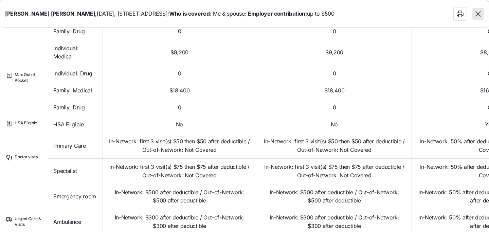
scroll to position [254, 0]
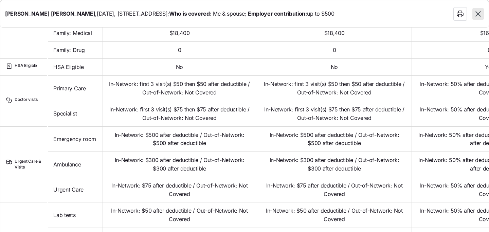
click at [477, 18] on icon "button" at bounding box center [478, 14] width 9 height 9
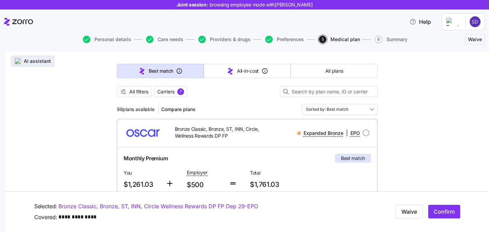
click at [21, 63] on img "button" at bounding box center [17, 61] width 7 height 7
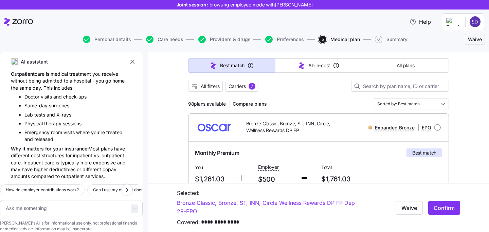
scroll to position [109, 0]
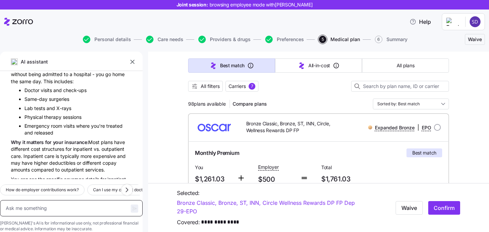
click at [58, 200] on textarea at bounding box center [71, 208] width 143 height 16
type textarea "x"
type textarea "m"
type textarea "x"
type textarea "my"
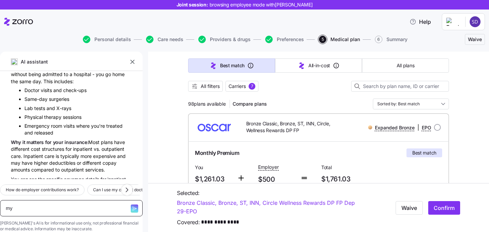
type textarea "x"
type textarea "my"
type textarea "x"
type textarea "my wi"
type textarea "x"
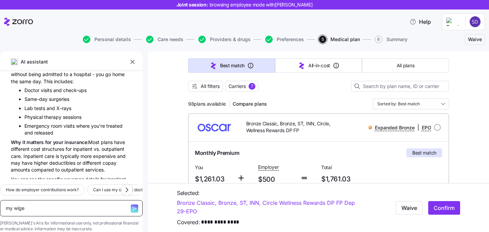
type textarea "my wige"
type textarea "x"
type textarea "my wige i"
type textarea "x"
type textarea "my wige is"
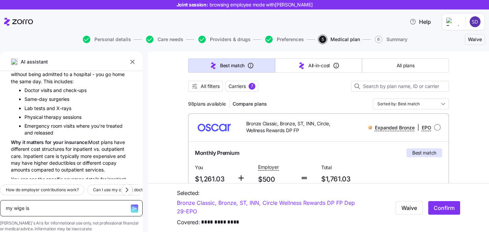
type textarea "x"
type textarea "my wige is"
type textarea "x"
type textarea "my wige i"
type textarea "x"
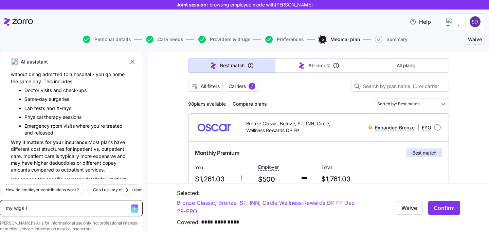
type textarea "my wige"
type textarea "x"
type textarea "my wige"
type textarea "x"
type textarea "my wig"
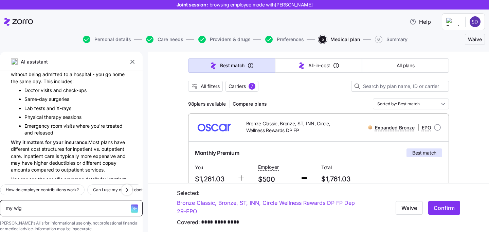
type textarea "x"
type textarea "my wi"
type textarea "x"
type textarea "my wig"
type textarea "x"
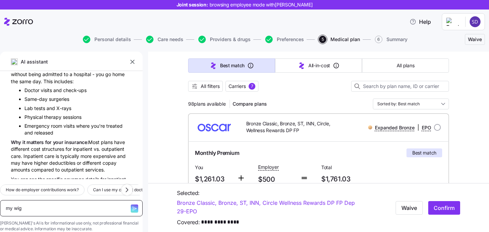
type textarea "my wige"
type textarea "x"
type textarea "my wige"
type textarea "x"
type textarea "my wige"
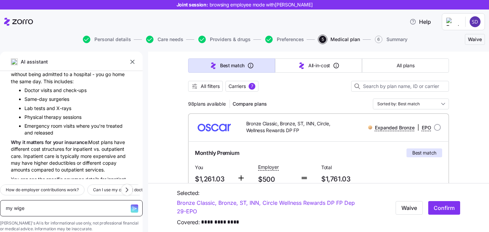
type textarea "x"
type textarea "my wig"
type textarea "x"
type textarea "my wi"
type textarea "x"
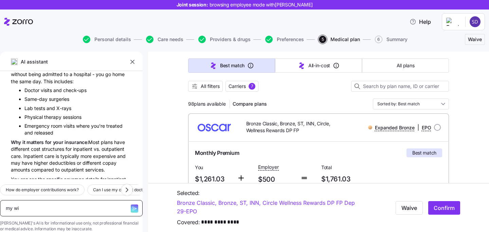
type textarea "my wif"
type textarea "x"
type textarea "my wife"
type textarea "x"
type textarea "my wife"
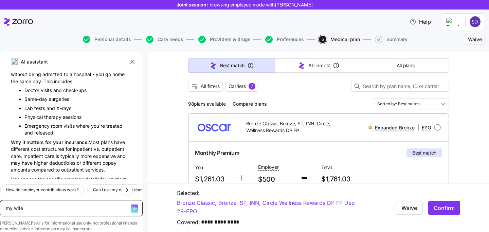
type textarea "x"
type textarea "my wife i"
type textarea "x"
type textarea "my wife is"
type textarea "x"
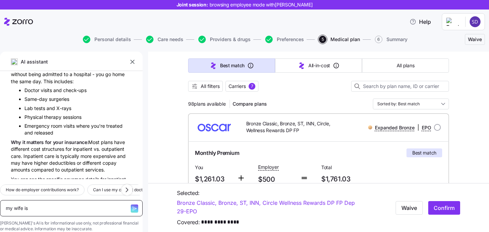
type textarea "my wife is"
type textarea "x"
type textarea "my wife is pr"
type textarea "x"
type textarea "my wife is pre"
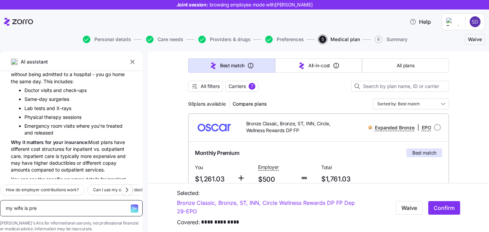
type textarea "x"
type textarea "my wife is preg"
type textarea "x"
type textarea "my wife is pregn"
type textarea "x"
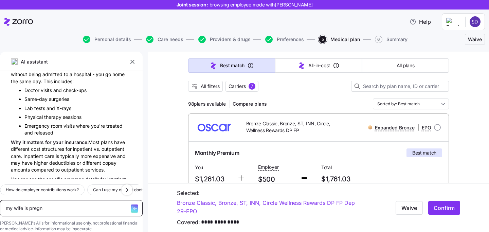
type textarea "my wife is pregna"
type textarea "x"
type textarea "my wife is pregnan"
type textarea "x"
type textarea "my wife is pregnant"
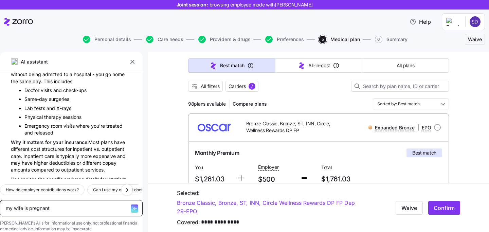
type textarea "x"
type textarea "my wife is pregnant, w"
type textarea "x"
type textarea "my wife is pregnant, wh"
type textarea "x"
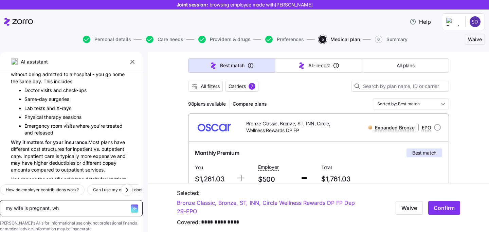
type textarea "my wife is pregnant, w"
type textarea "x"
type textarea "my wife is pregnant, wh"
type textarea "x"
type textarea "my wife is pregnant, wha"
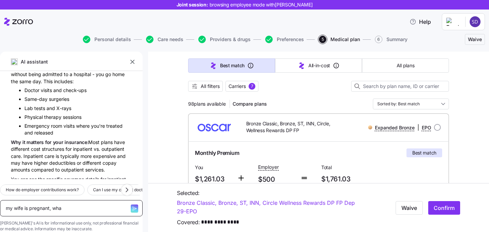
type textarea "x"
type textarea "my wife is pregnant, what"
type textarea "x"
type textarea "my wife is pregnant, what"
type textarea "x"
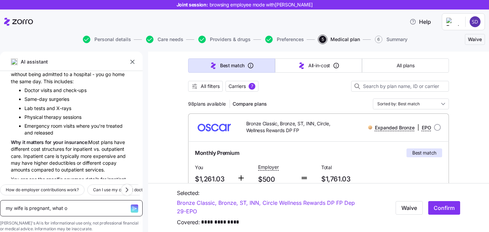
type textarea "my wife is pregnant, what ol"
type textarea "x"
type textarea "my wife is pregnant, what ola"
type textarea "x"
type textarea "my wife is pregnant, what ol"
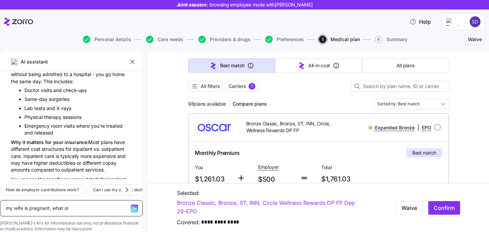
type textarea "x"
type textarea "my wife is pregnant, what o"
type textarea "x"
type textarea "my wife is pregnant, what op"
type textarea "x"
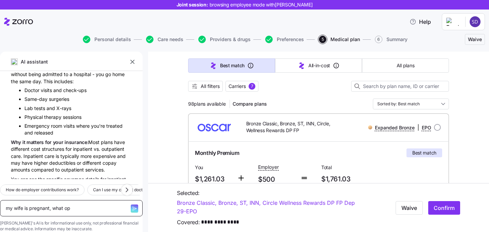
type textarea "my wife is pregnant, what opl"
type textarea "x"
type textarea "my wife is pregnant, what opla"
type textarea "x"
type textarea "my wife is pregnant, what oplan d"
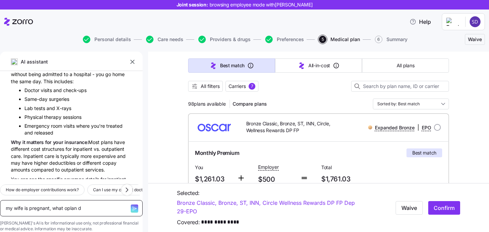
type textarea "x"
type textarea "my wife is pregnant, what oplan do"
type textarea "x"
type textarea "my wife is pregnant, what oplan do"
type textarea "x"
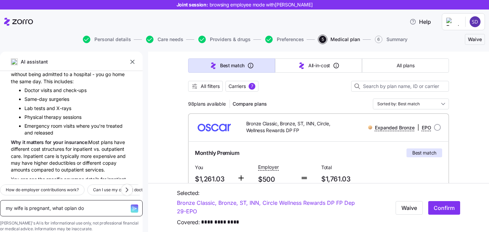
type textarea "my wife is pregnant, what oplan do i"
type textarea "x"
type textarea "my wife is pregnant, what oplan do i"
type textarea "x"
type textarea "my wife is pregnant, what oplan do i ch"
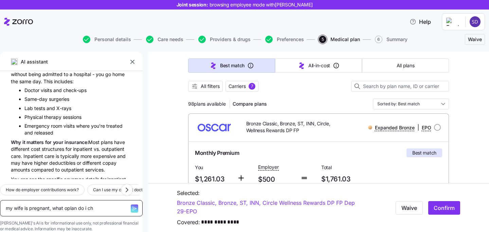
type textarea "x"
type textarea "my wife is pregnant, what oplan do i cho"
type textarea "x"
type textarea "my wife is pregnant, what oplan do i choo"
type textarea "x"
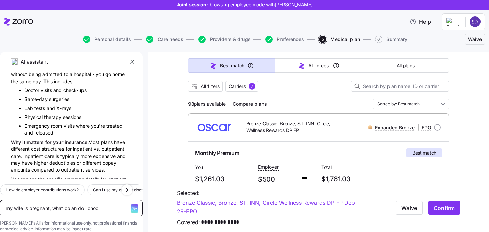
type textarea "my wife is pregnant, what oplan do i choos"
type textarea "x"
type textarea "my wife is pregnant, what oplan do i choose"
type textarea "x"
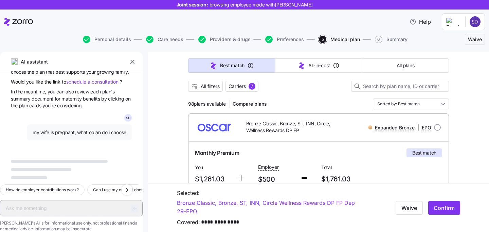
scroll to position [4837, 0]
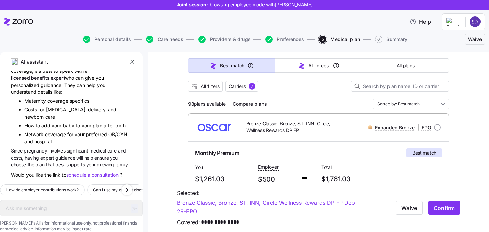
type textarea "x"
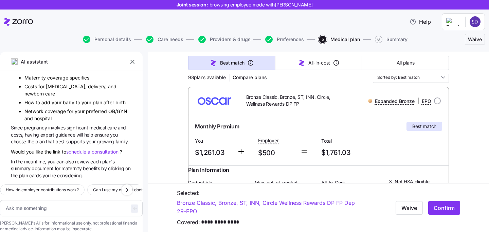
scroll to position [90, 0]
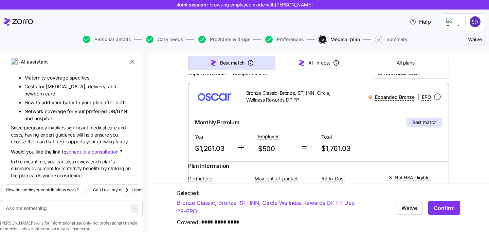
click at [436, 96] on input "radio" at bounding box center [437, 96] width 7 height 7
radio input "true"
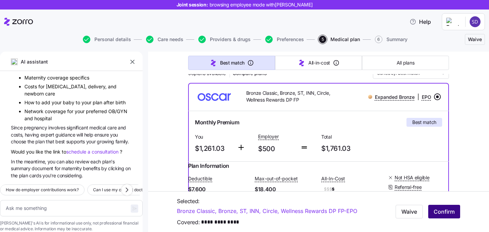
click at [440, 213] on span "Confirm" at bounding box center [444, 212] width 21 height 8
type textarea "x"
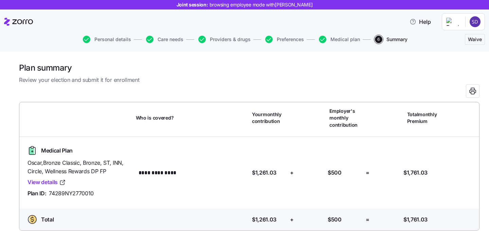
scroll to position [21, 0]
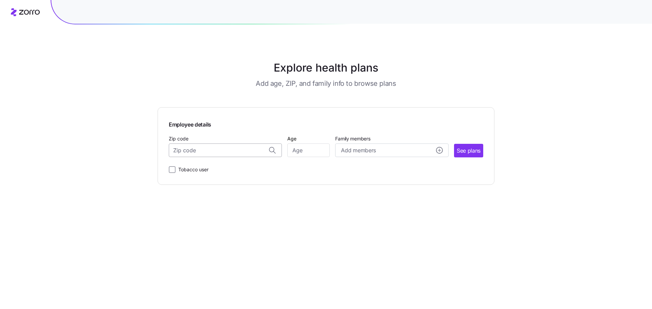
click at [225, 151] on input "Zip code" at bounding box center [225, 151] width 113 height 14
click at [240, 152] on input "Zip code" at bounding box center [225, 151] width 113 height 14
click at [214, 170] on span "83201, [GEOGRAPHIC_DATA], [GEOGRAPHIC_DATA]" at bounding box center [224, 168] width 95 height 8
type input "83201, [GEOGRAPHIC_DATA], [GEOGRAPHIC_DATA]"
click at [312, 152] on input "Age" at bounding box center [308, 151] width 42 height 14
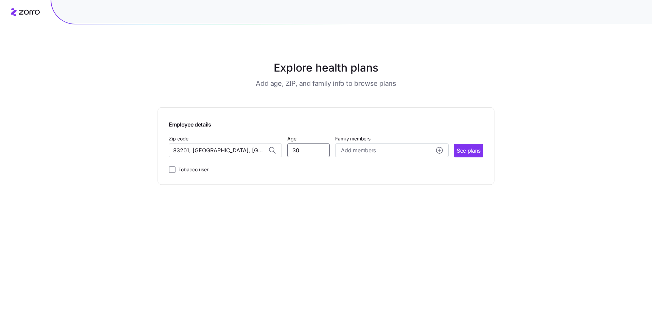
type input "30"
click at [366, 205] on main "Explore health plans Add age, ZIP, and family info to browse plans Employee det…" at bounding box center [326, 154] width 337 height 309
click at [465, 149] on span "See plans" at bounding box center [469, 151] width 24 height 8
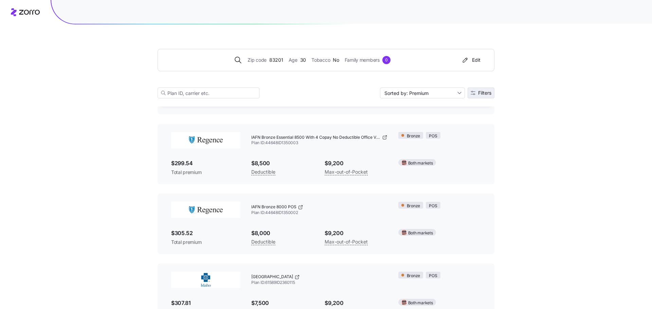
scroll to position [76, 0]
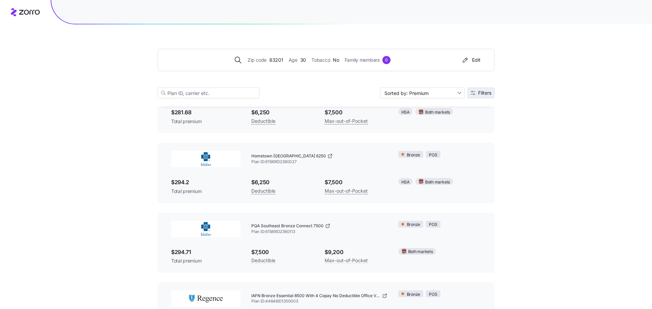
click at [482, 92] on span "Filters" at bounding box center [484, 93] width 13 height 5
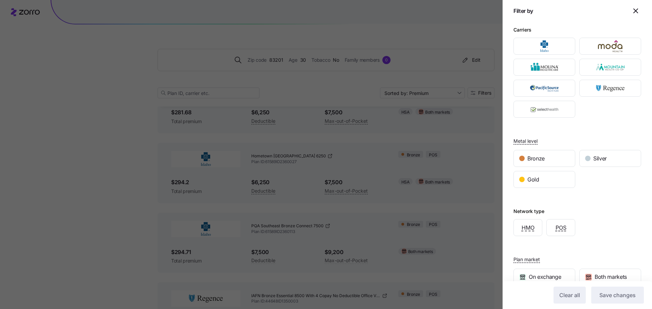
scroll to position [0, 0]
click at [635, 16] on h2 "Filter by" at bounding box center [577, 11] width 149 height 22
click at [635, 13] on icon "button" at bounding box center [636, 11] width 8 height 8
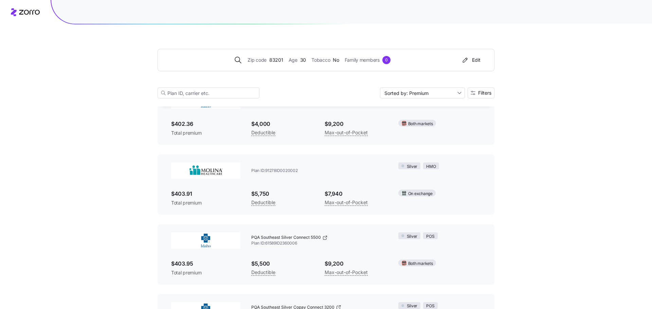
scroll to position [1675, 0]
